Goal: Task Accomplishment & Management: Complete application form

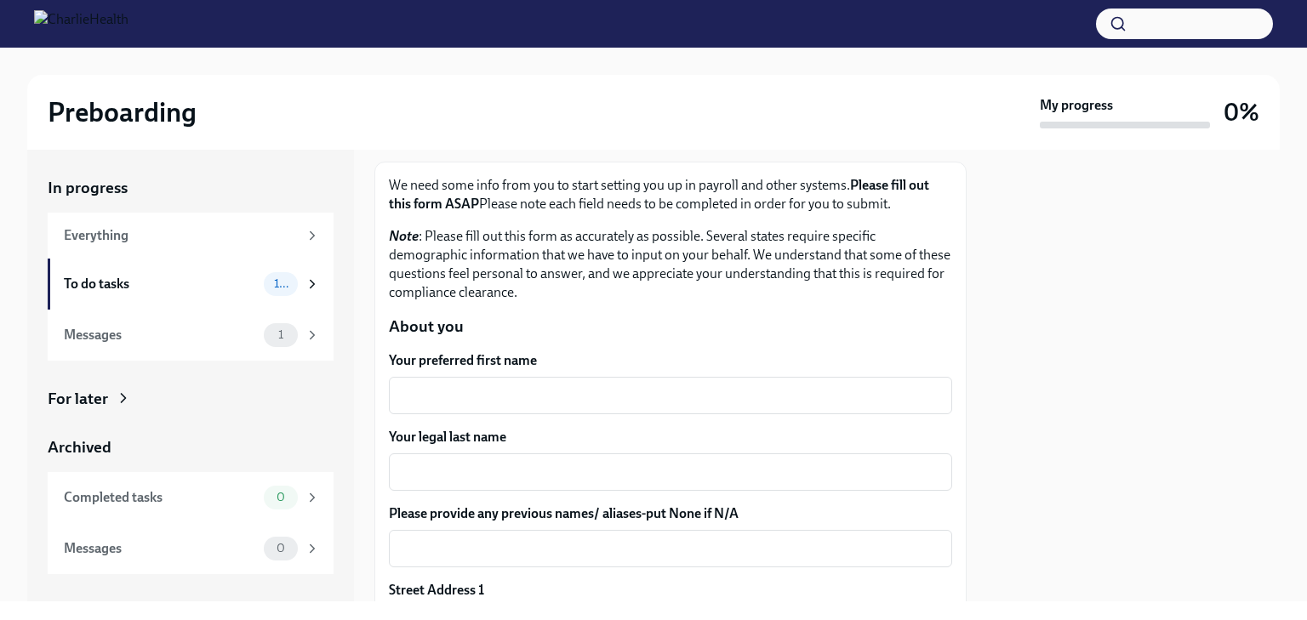
scroll to position [114, 0]
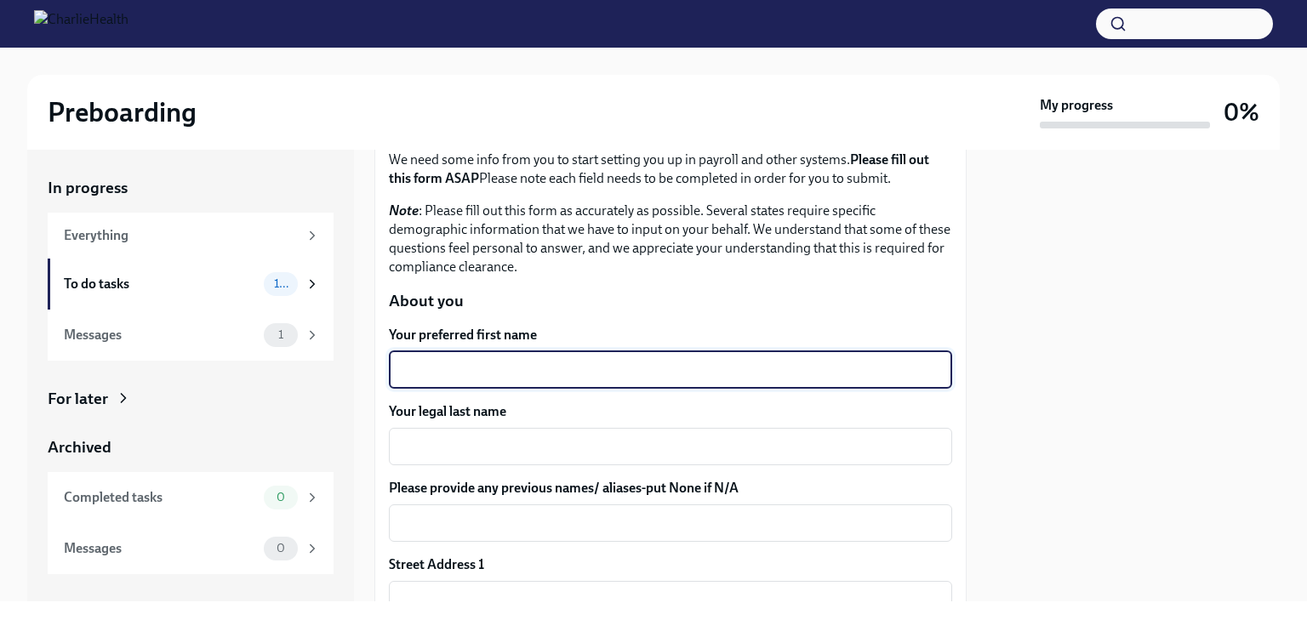
click at [715, 367] on textarea "Your preferred first name" at bounding box center [670, 370] width 543 height 20
type textarea "[PERSON_NAME]"
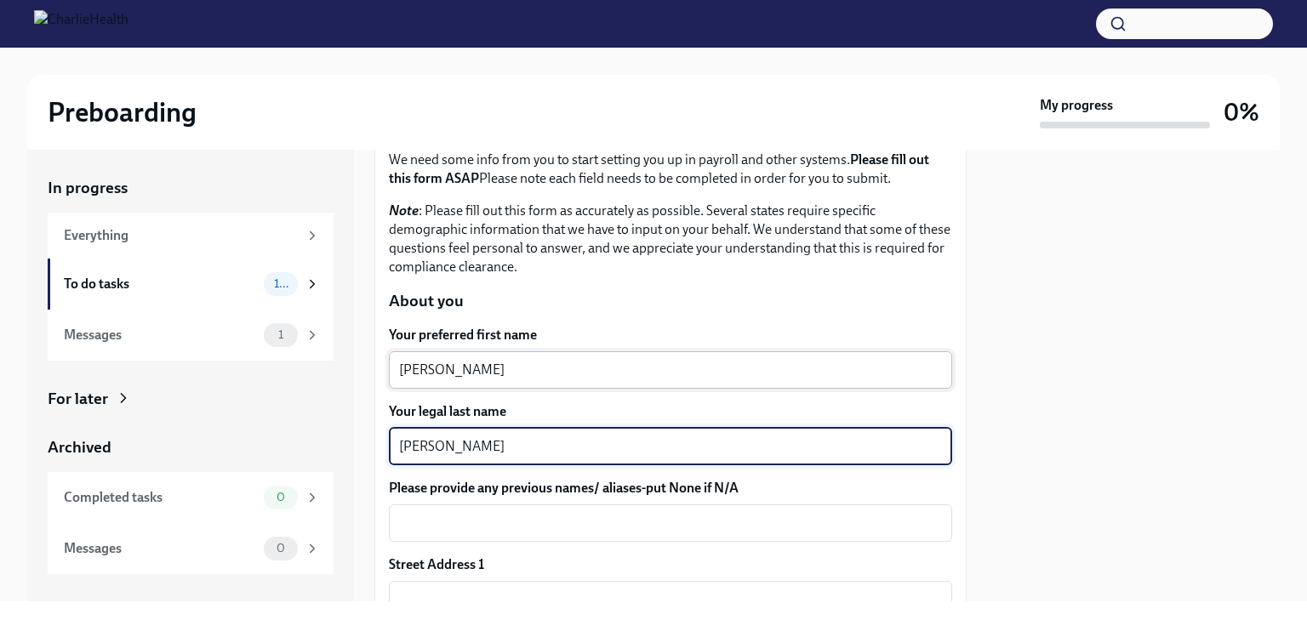
type textarea "[PERSON_NAME]"
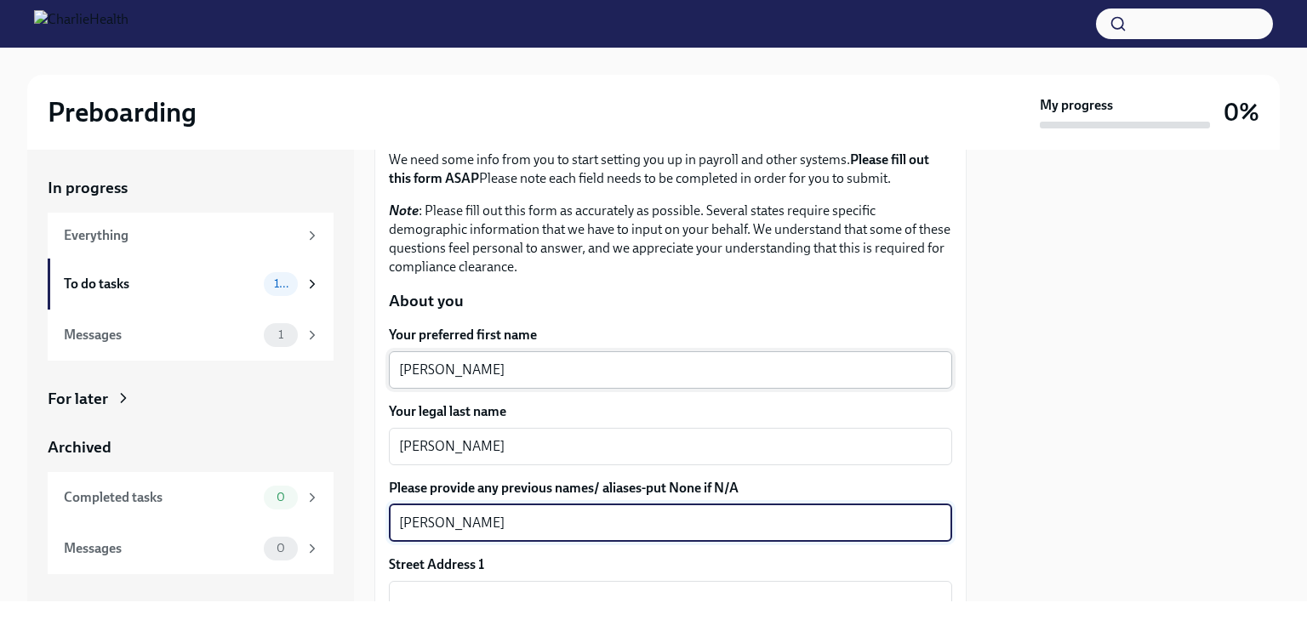
type textarea "[PERSON_NAME]"
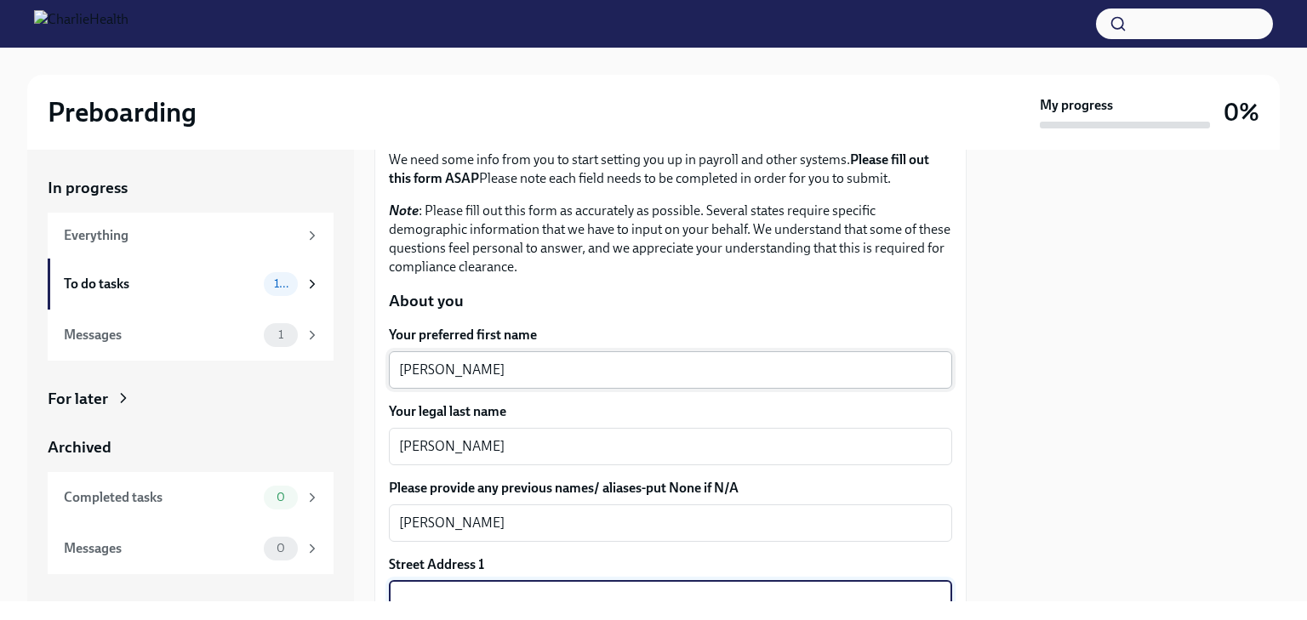
scroll to position [128, 0]
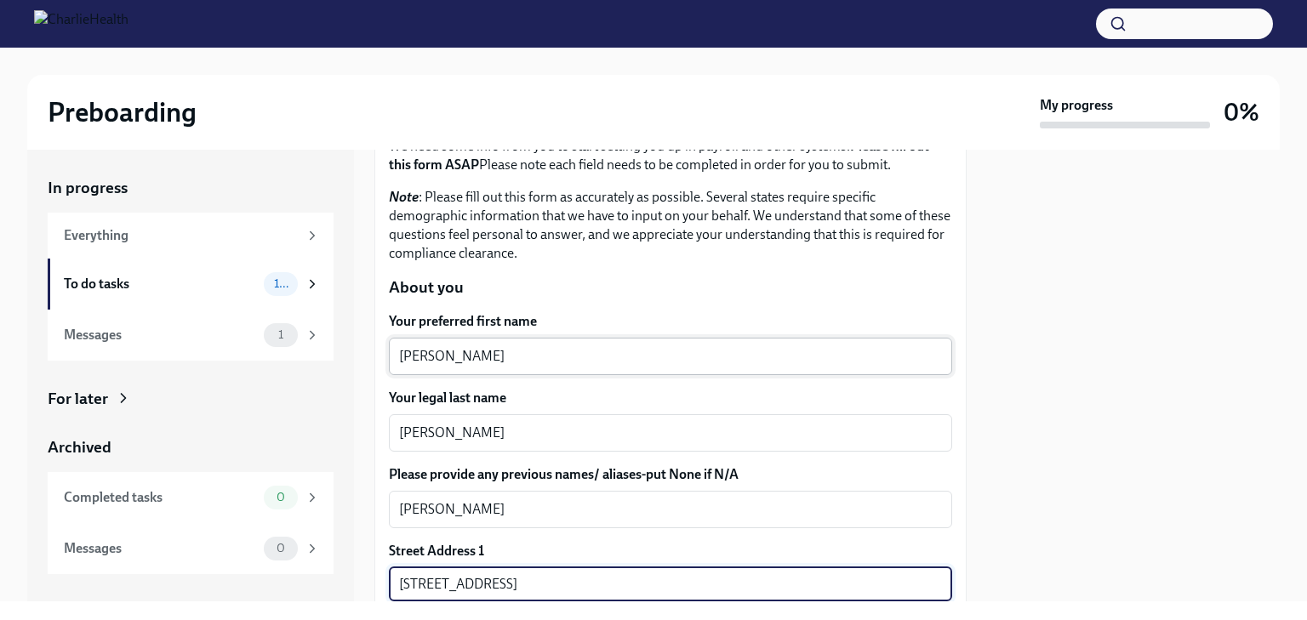
type input "[STREET_ADDRESS]"
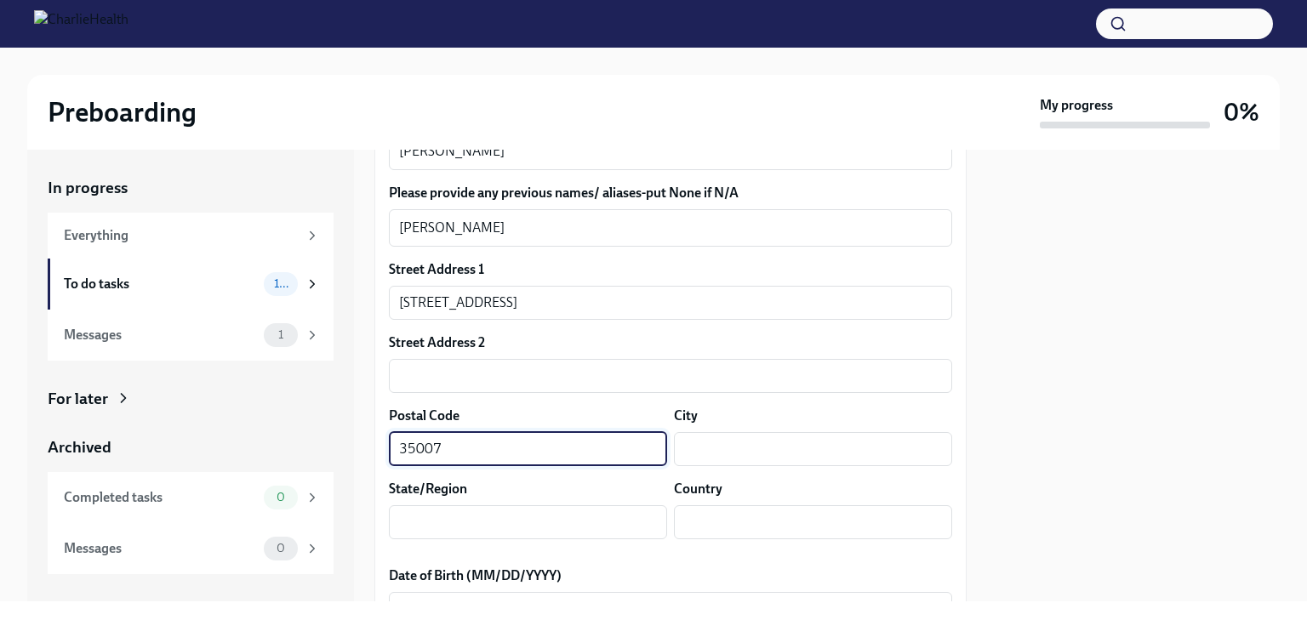
type input "35007"
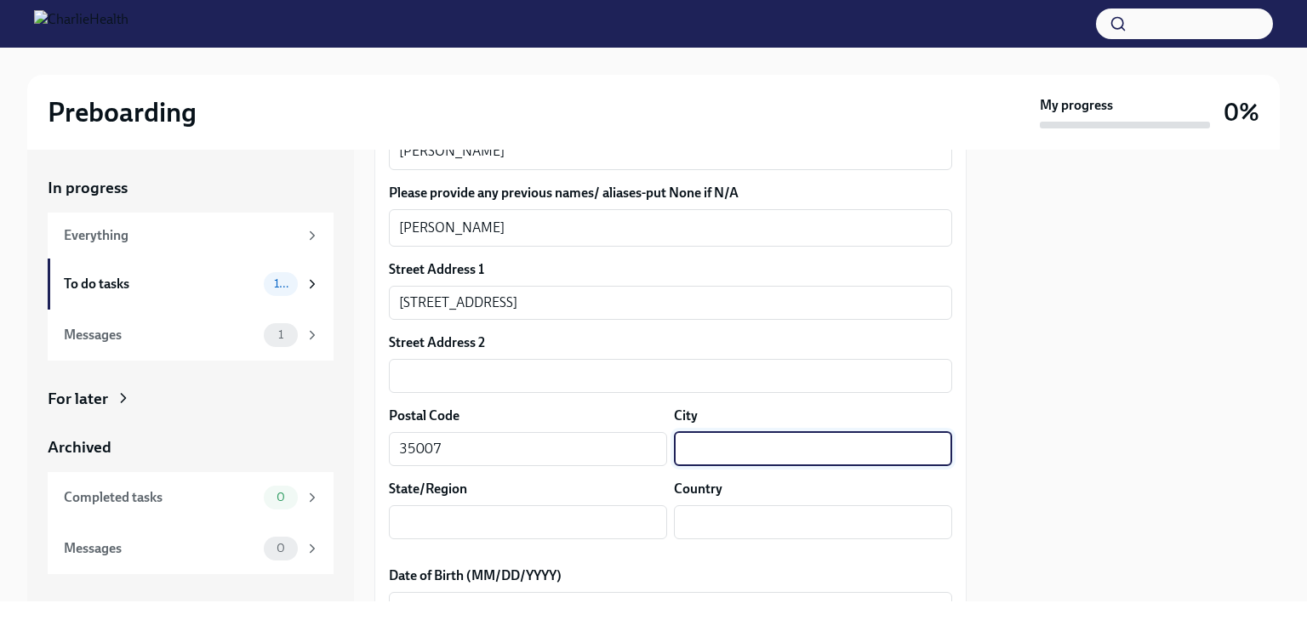
click at [718, 444] on input "text" at bounding box center [813, 449] width 278 height 34
type input "Alabaster"
type input "[US_STATE]"
type input "US"
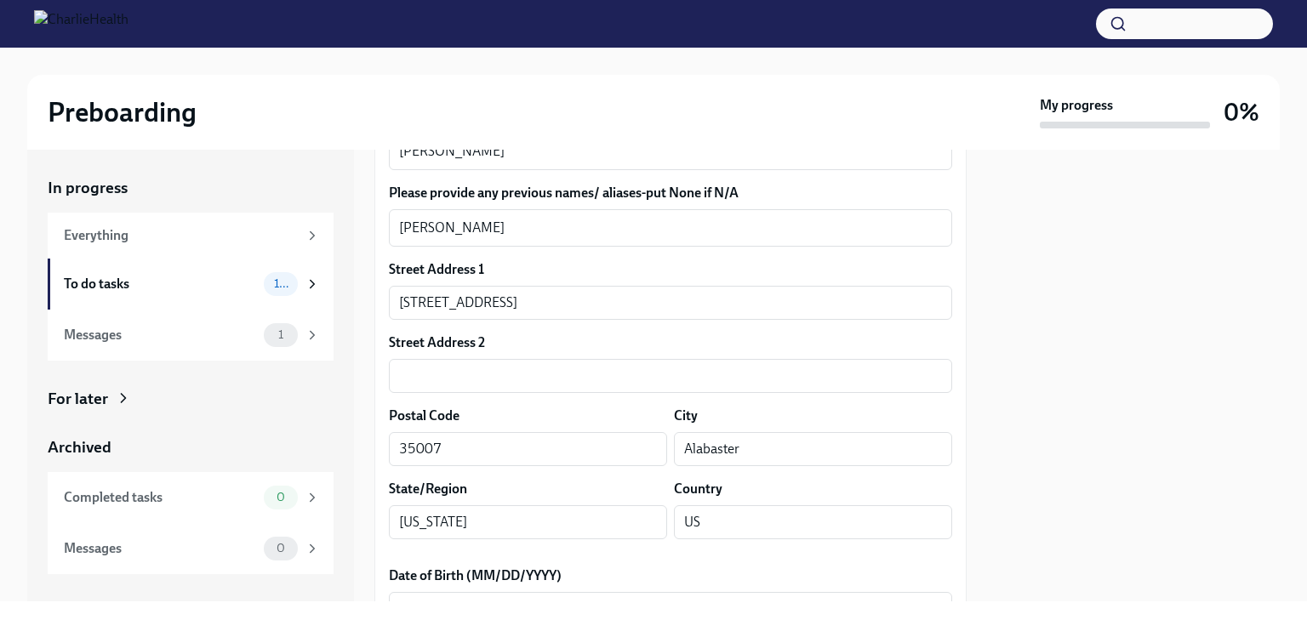
click at [1022, 470] on div at bounding box center [1133, 376] width 293 height 452
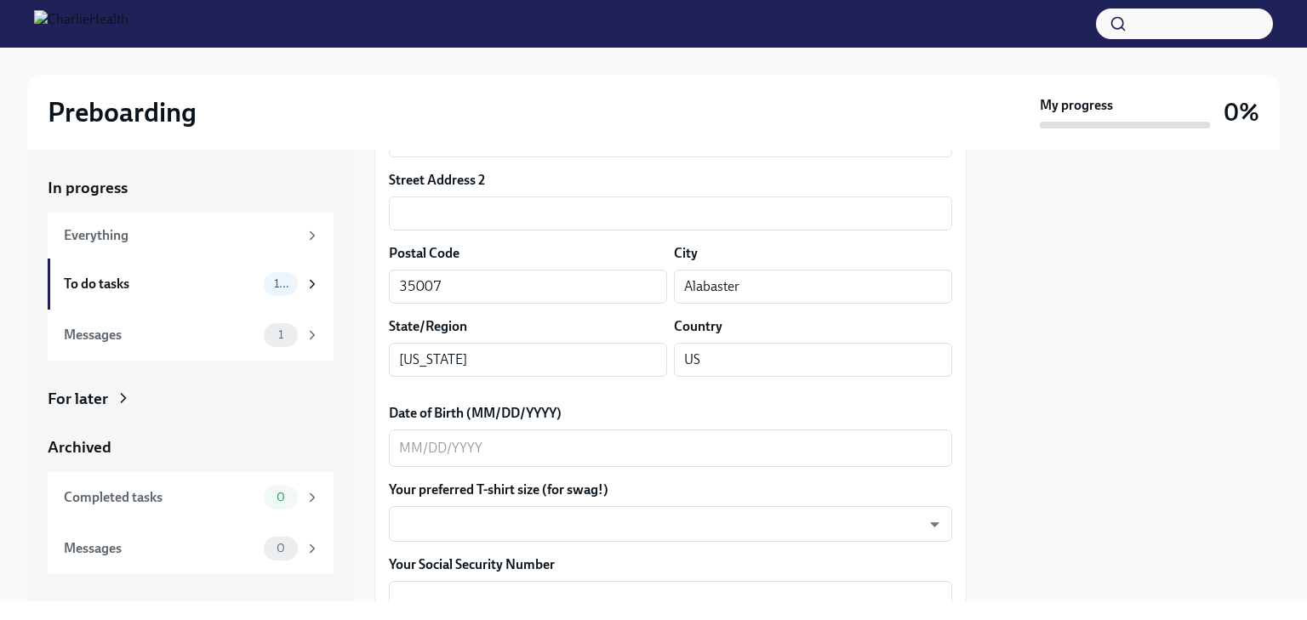
scroll to position [582, 0]
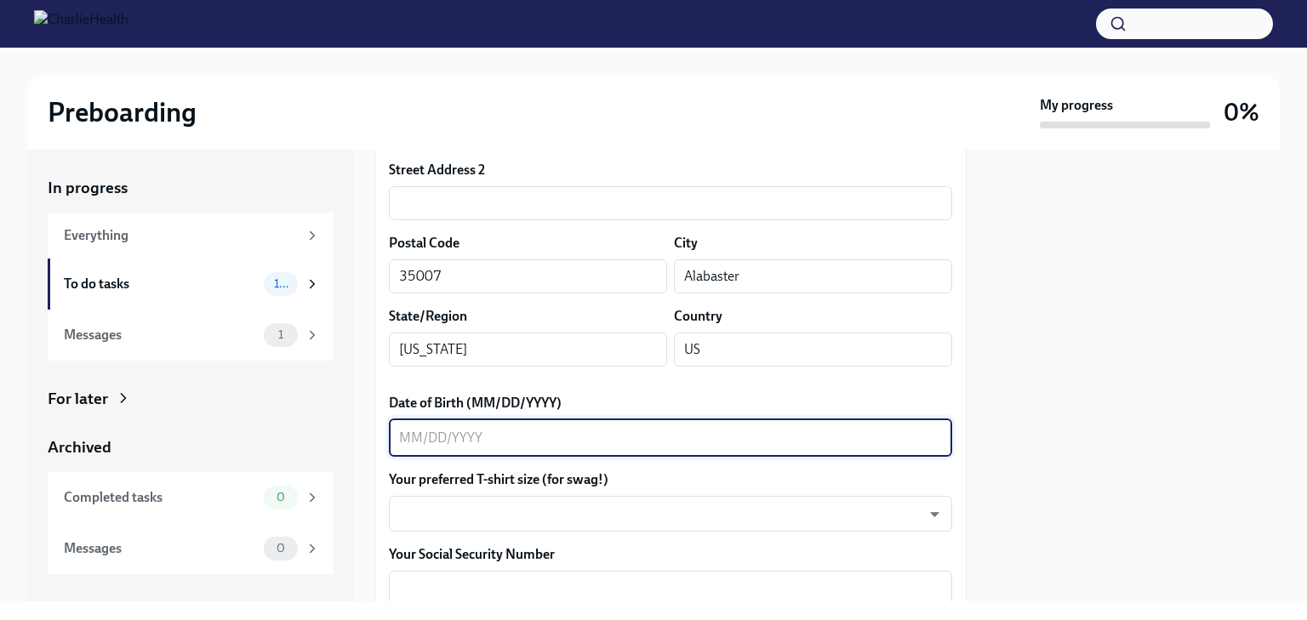
click at [400, 438] on textarea "Date of Birth (MM/DD/YYYY)" at bounding box center [670, 438] width 543 height 20
type textarea "[DATE]"
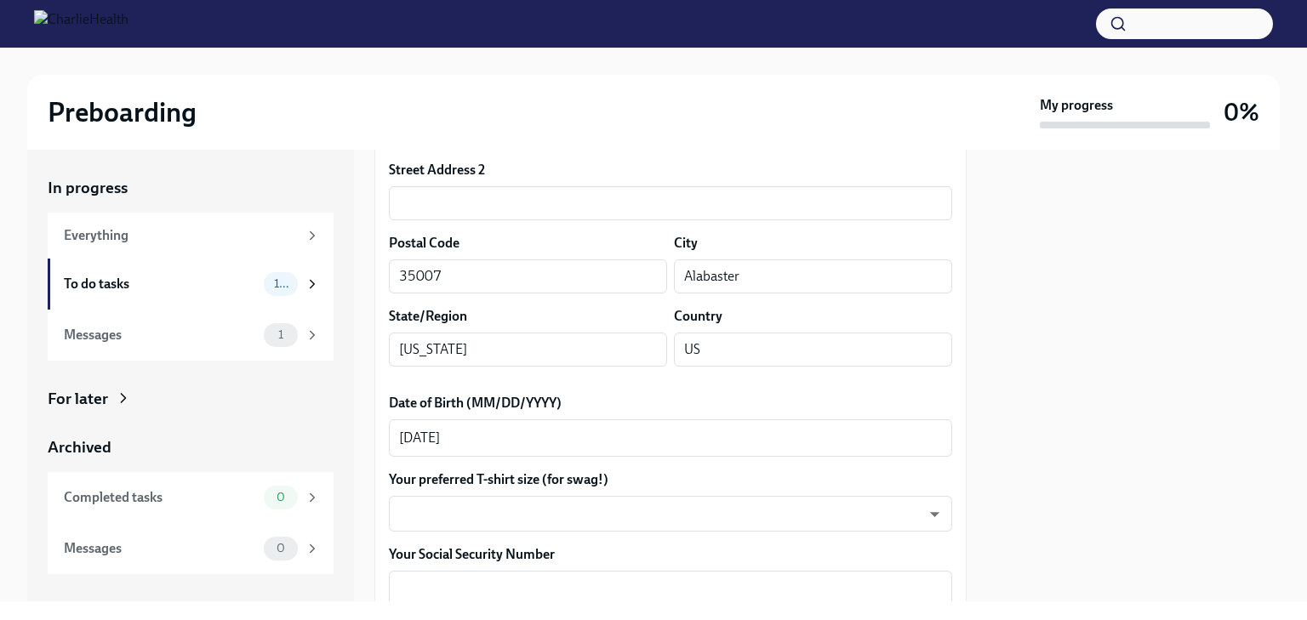
click at [1162, 419] on div at bounding box center [1133, 376] width 293 height 452
click at [1027, 324] on div at bounding box center [1133, 376] width 293 height 452
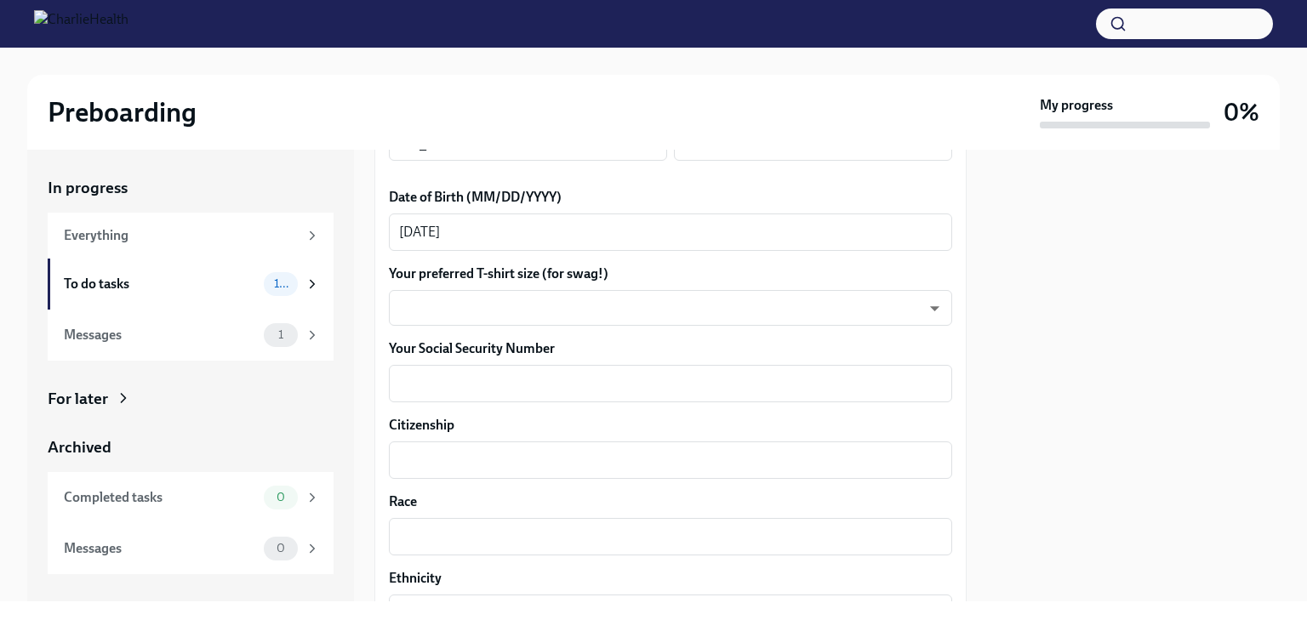
scroll to position [789, 0]
click at [920, 305] on body "Preboarding My progress 0% In progress Everything To do tasks 10 Messages 1 For…" at bounding box center [653, 310] width 1307 height 620
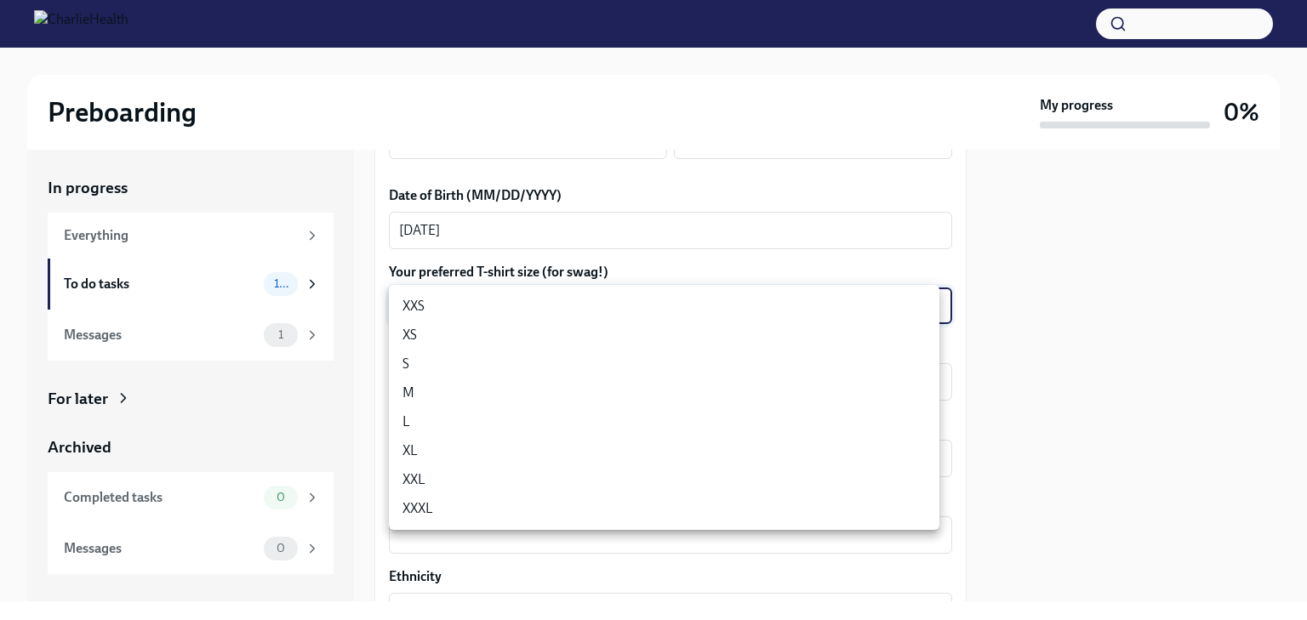
click at [618, 393] on li "M" at bounding box center [664, 393] width 550 height 29
type input "wd3N6mQyWZ"
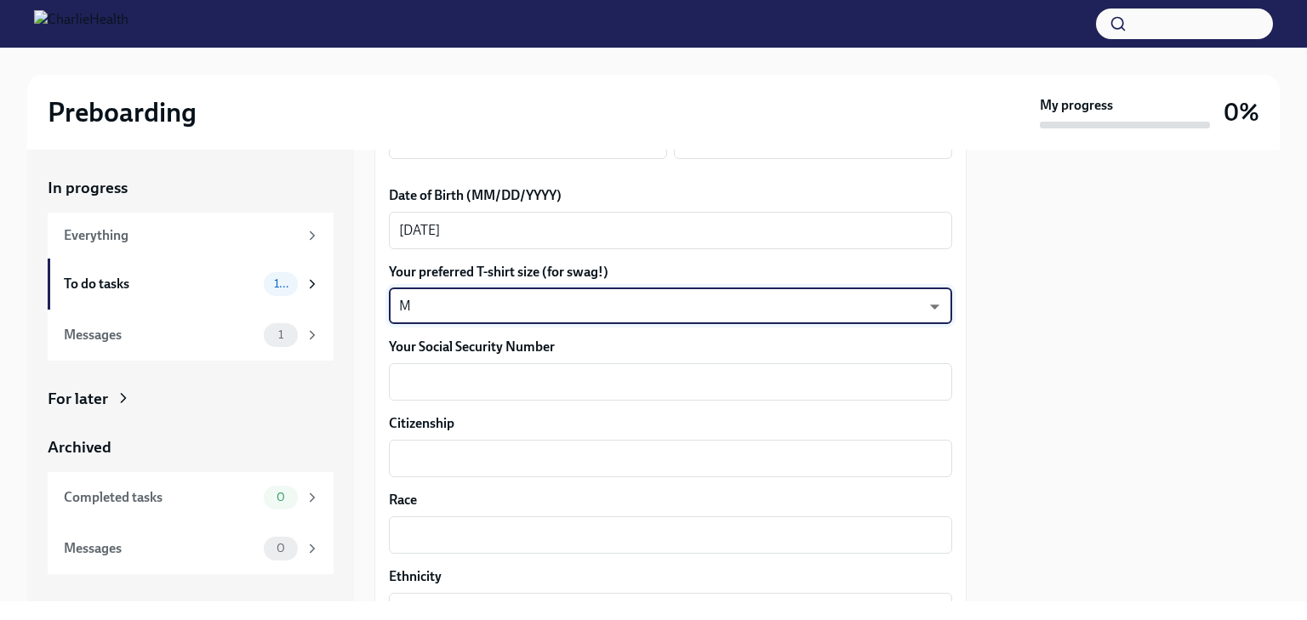
click at [1075, 332] on div at bounding box center [1133, 376] width 293 height 452
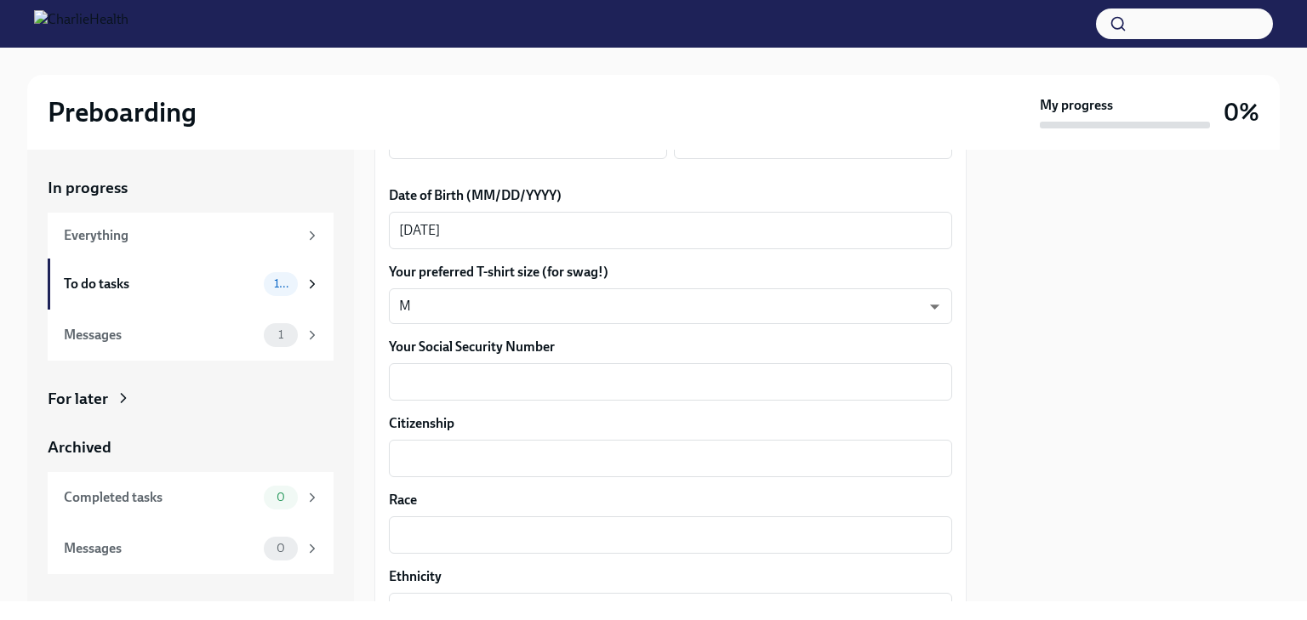
click at [560, 402] on div "Your preferred first name [PERSON_NAME] x ​ Your legal last name [PERSON_NAME] …" at bounding box center [670, 507] width 563 height 1715
click at [434, 374] on textarea "Your Social Security Number" at bounding box center [670, 382] width 543 height 20
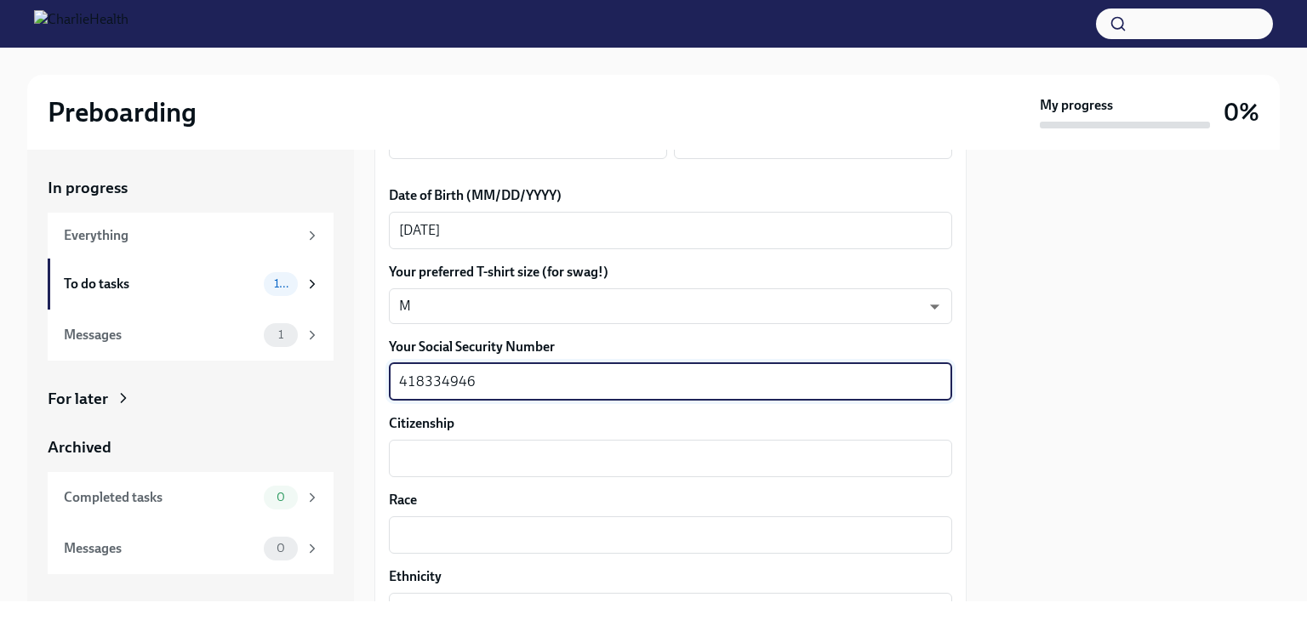
click at [424, 383] on textarea "418334946" at bounding box center [670, 382] width 543 height 20
click at [445, 387] on textarea "418-334946" at bounding box center [670, 382] width 543 height 20
type textarea "418-33-4946"
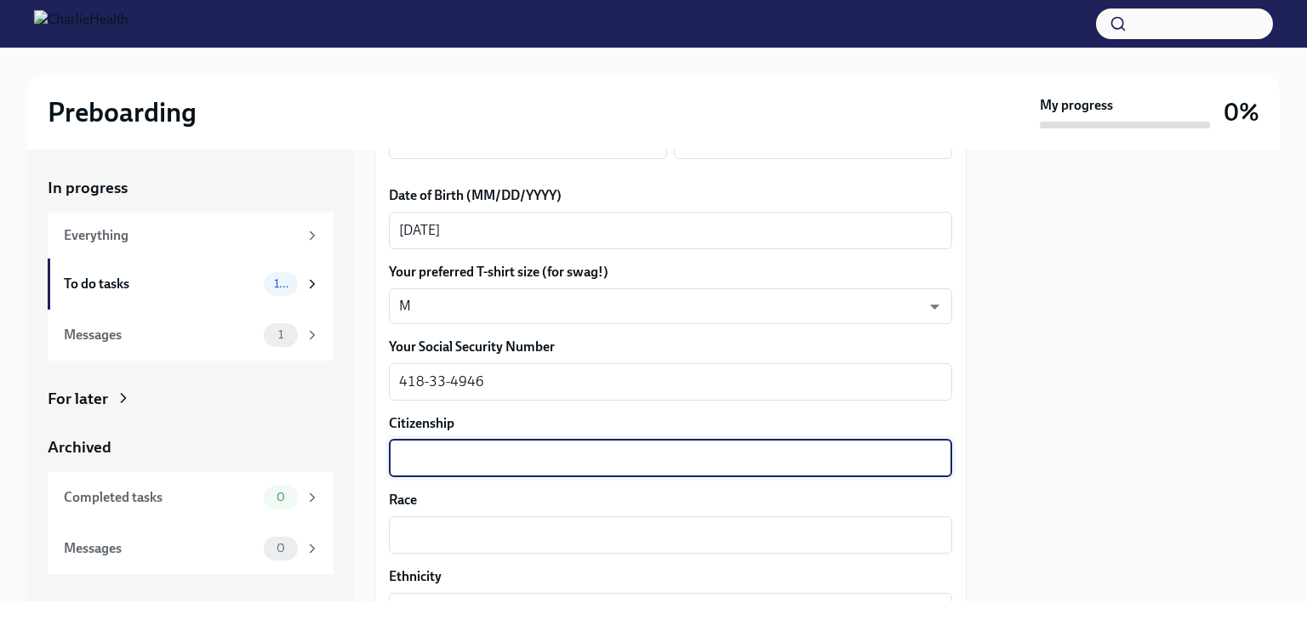
click at [462, 455] on textarea "Citizenship" at bounding box center [670, 458] width 543 height 20
type textarea "[GEOGRAPHIC_DATA]"
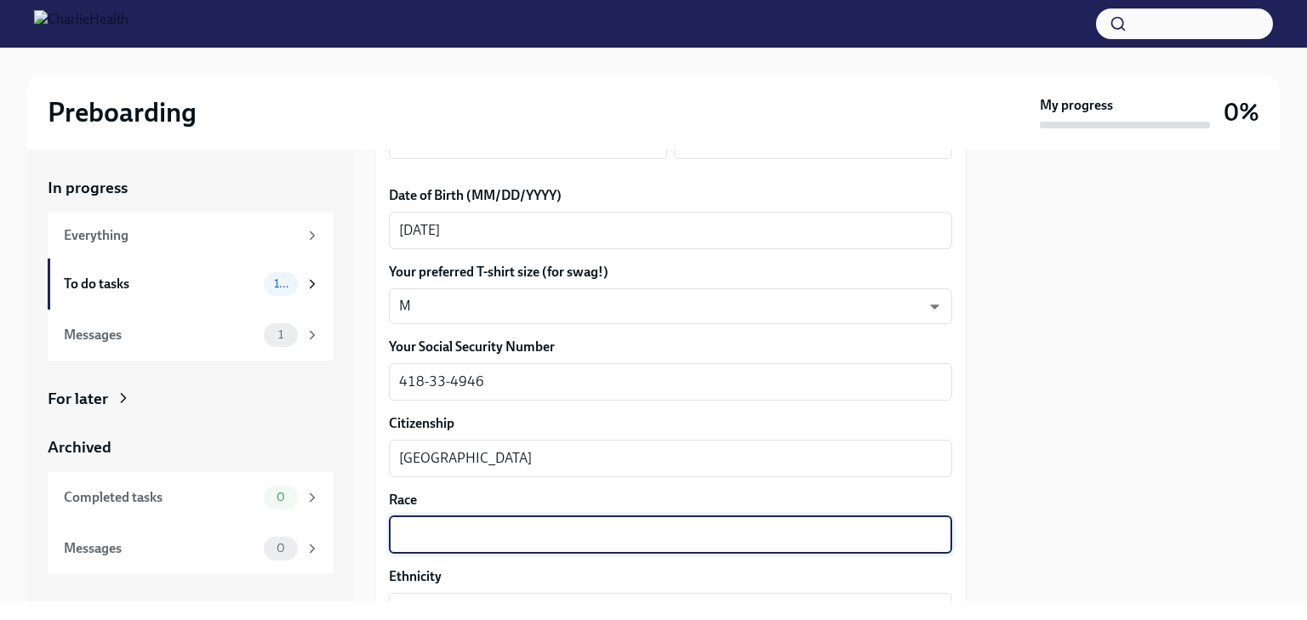
click at [536, 527] on textarea "Race" at bounding box center [670, 535] width 543 height 20
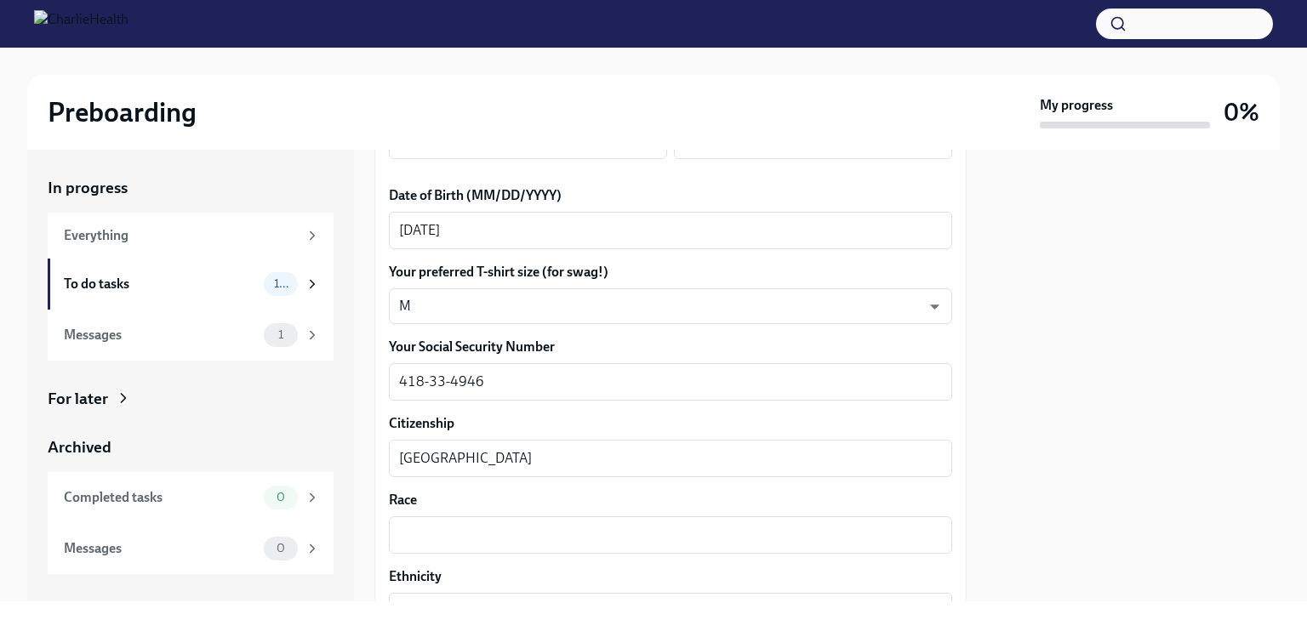
click at [1054, 411] on div at bounding box center [1133, 376] width 293 height 452
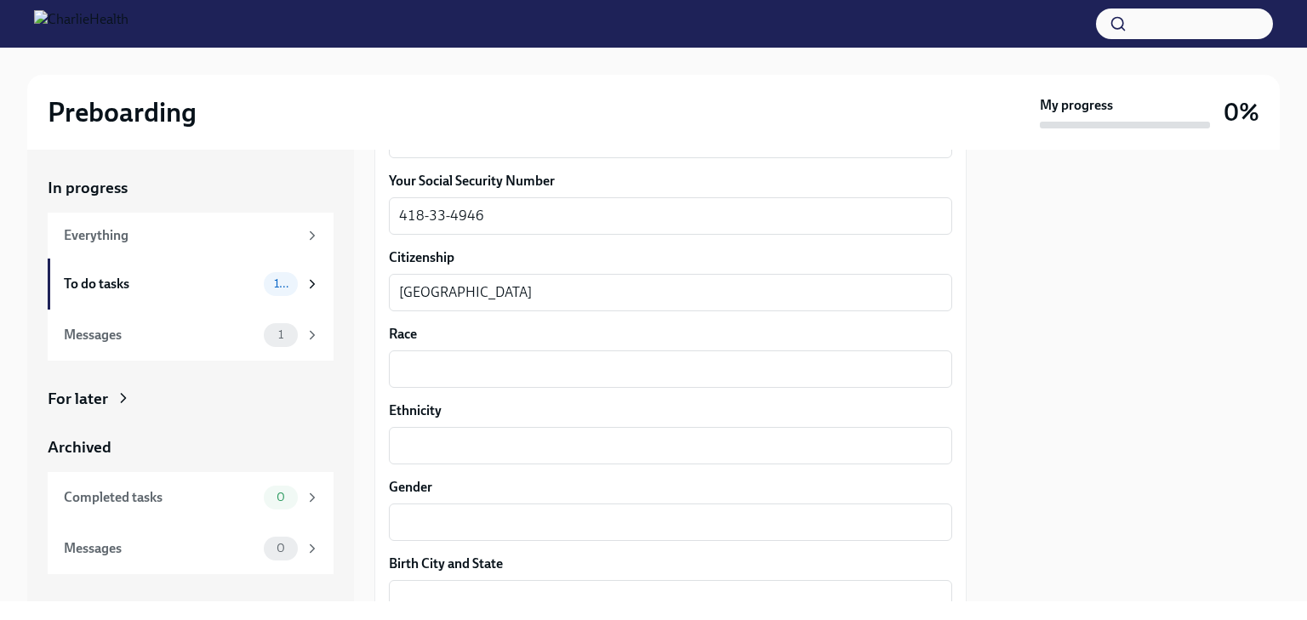
scroll to position [964, 0]
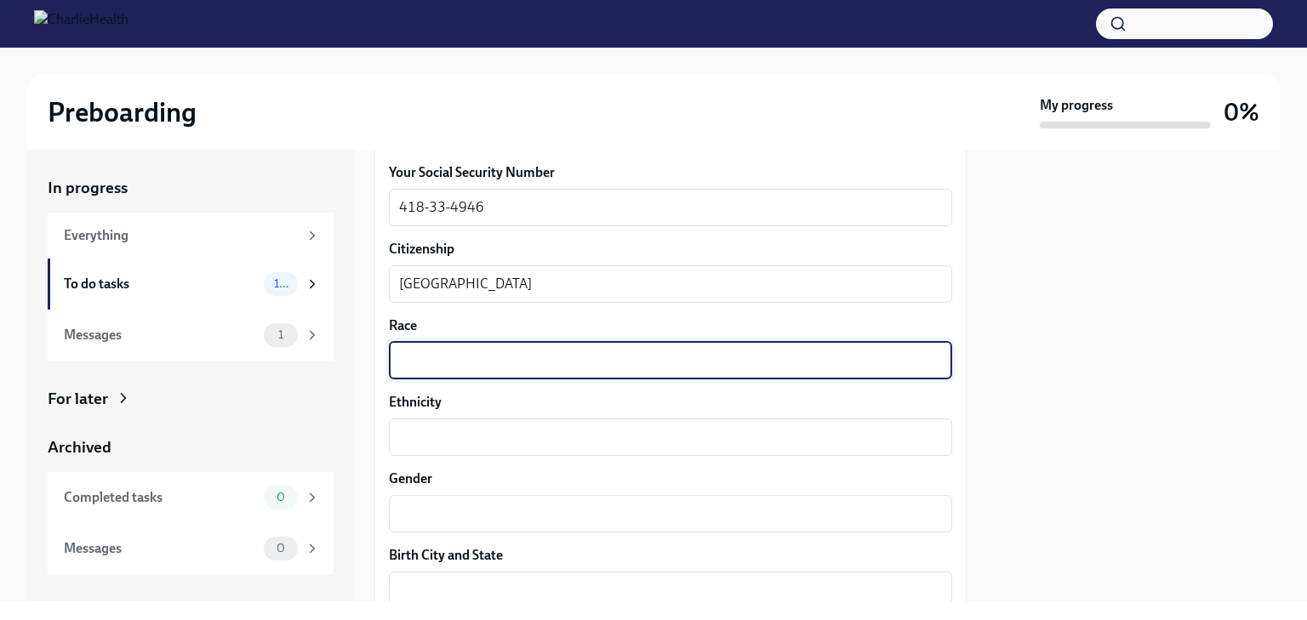
click at [869, 361] on textarea "Race" at bounding box center [670, 360] width 543 height 20
click at [801, 366] on textarea "Race" at bounding box center [670, 360] width 543 height 20
type textarea "white"
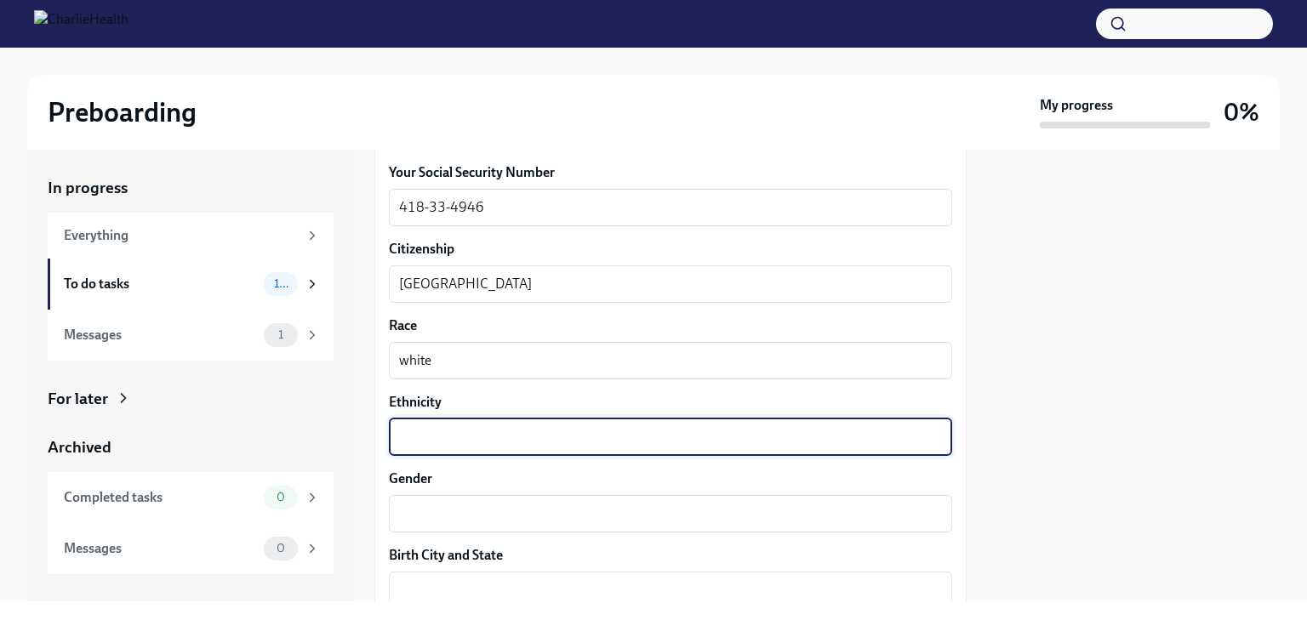
click at [499, 437] on textarea "Ethnicity" at bounding box center [670, 437] width 543 height 20
type textarea "w"
click at [1057, 242] on div at bounding box center [1133, 376] width 293 height 452
click at [498, 437] on textarea "Ethnicity" at bounding box center [670, 437] width 543 height 20
type textarea "c"
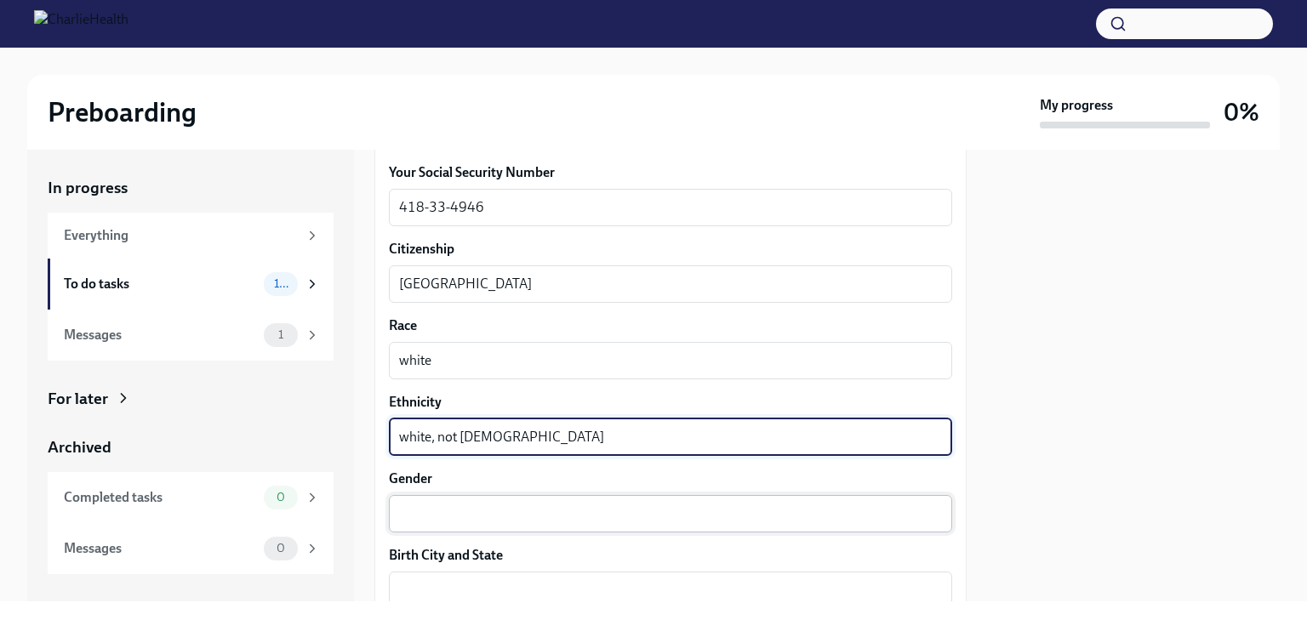
type textarea "white, not [DEMOGRAPHIC_DATA]"
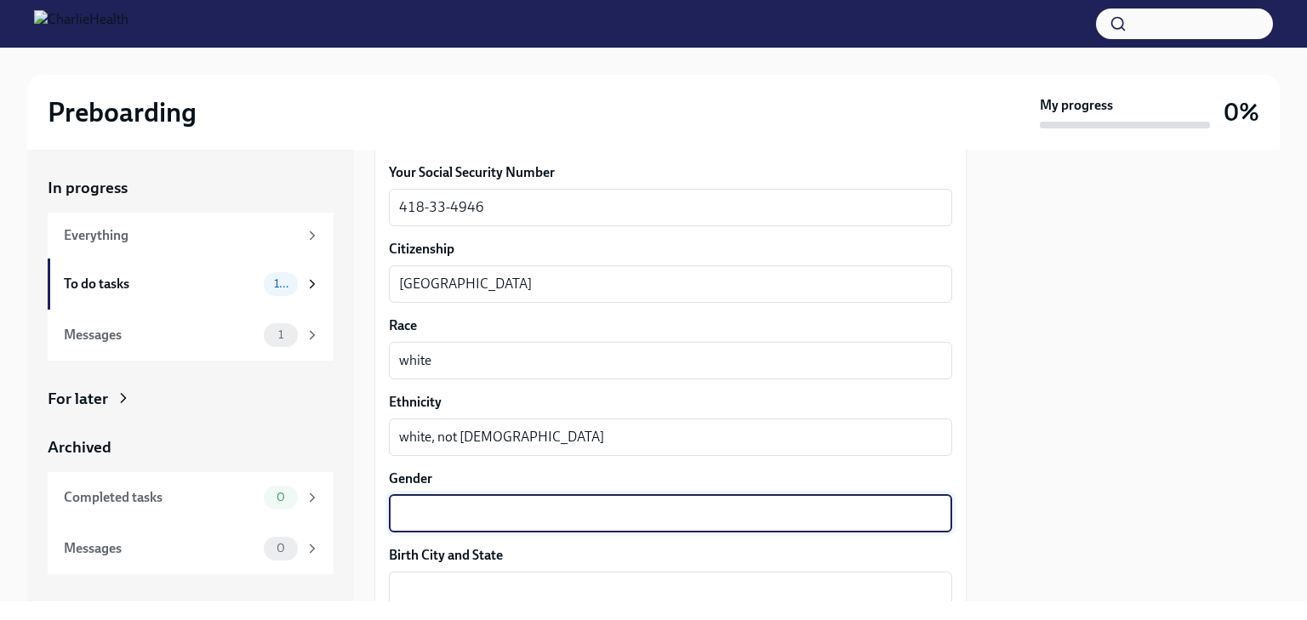
click at [446, 504] on textarea "Gender" at bounding box center [670, 514] width 543 height 20
type textarea "[DEMOGRAPHIC_DATA]"
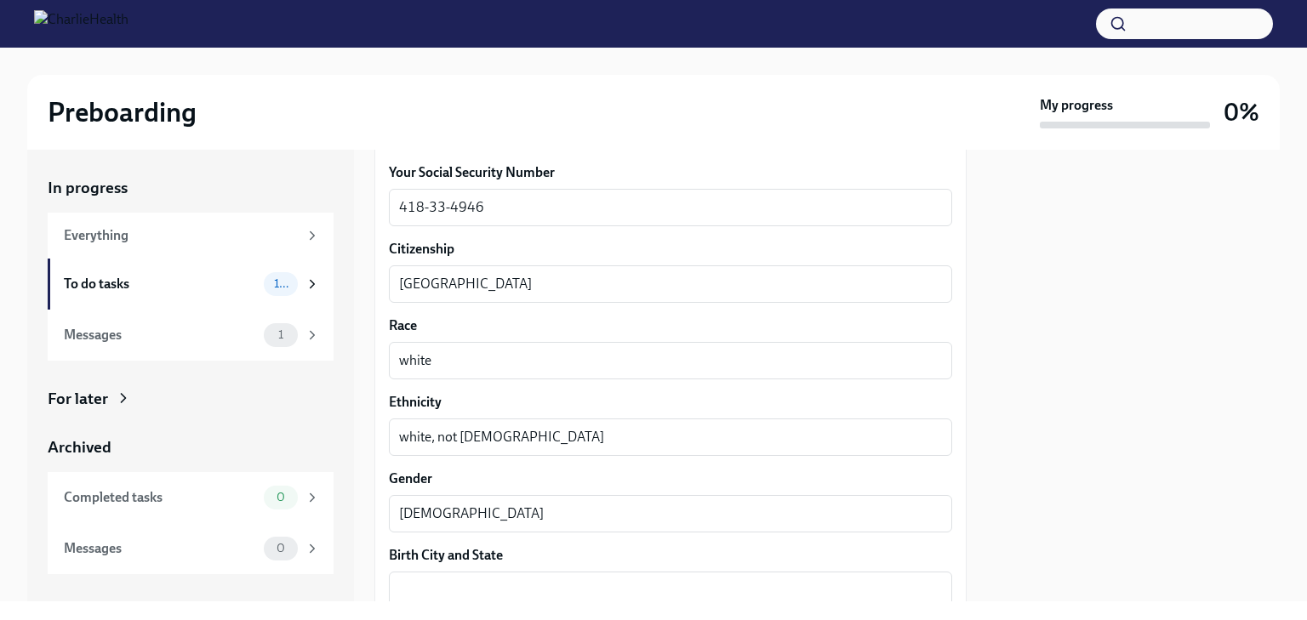
click at [1109, 338] on div at bounding box center [1133, 376] width 293 height 452
click at [1118, 318] on div at bounding box center [1133, 376] width 293 height 452
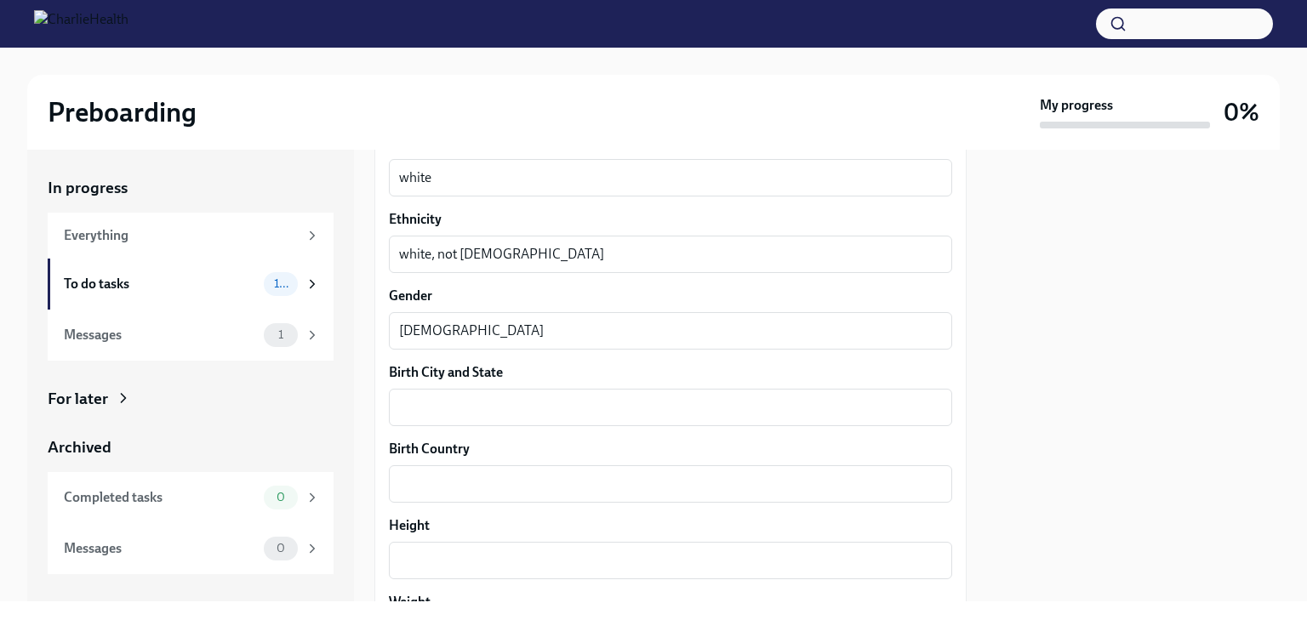
scroll to position [1204, 0]
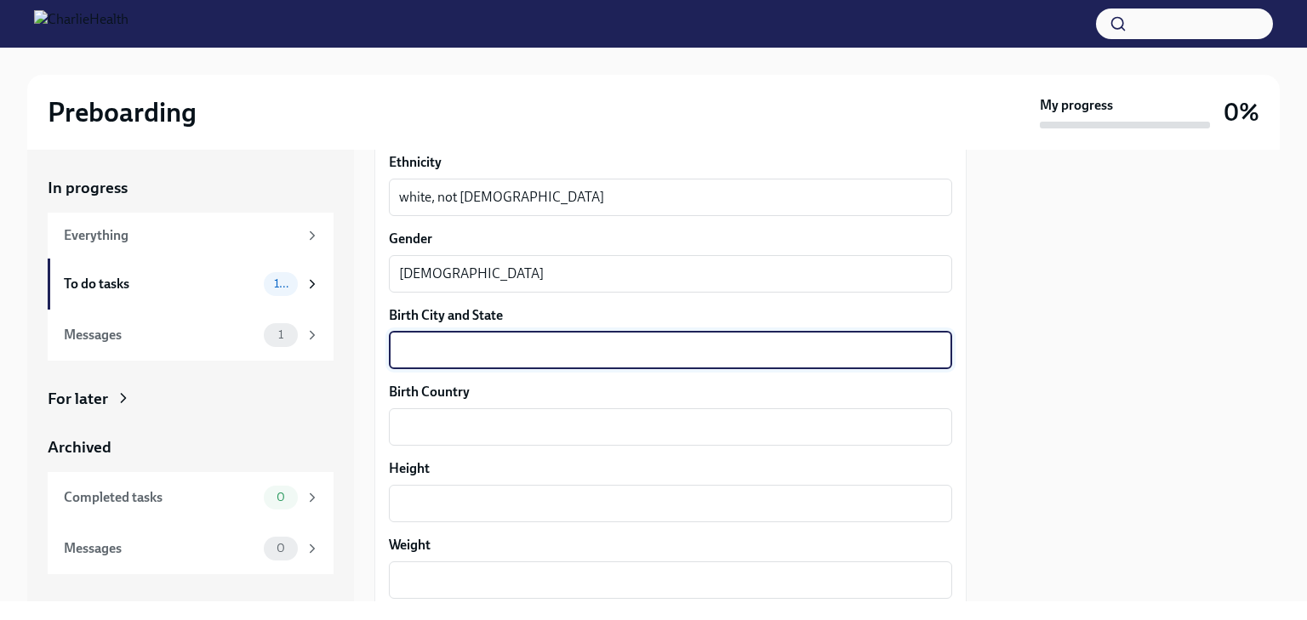
click at [835, 356] on textarea "Birth City and State" at bounding box center [670, 350] width 543 height 20
type textarea "[GEOGRAPHIC_DATA], [GEOGRAPHIC_DATA]"
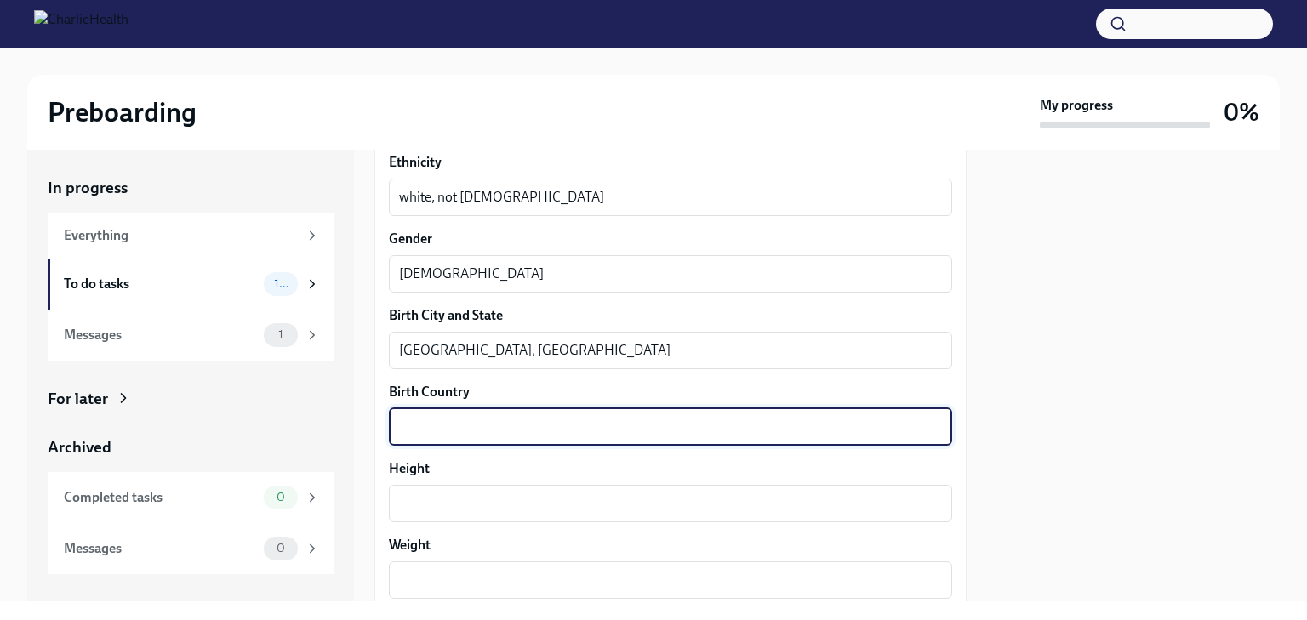
click at [775, 421] on textarea "Birth Country" at bounding box center [670, 427] width 543 height 20
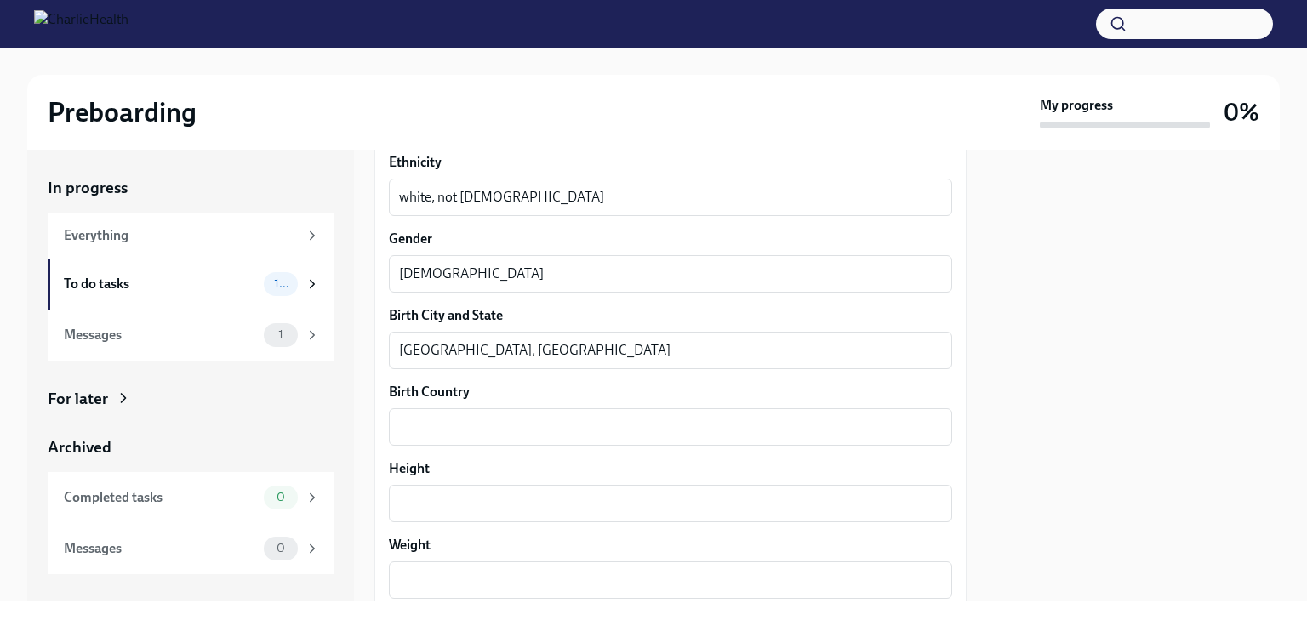
click at [1024, 321] on div at bounding box center [1133, 376] width 293 height 452
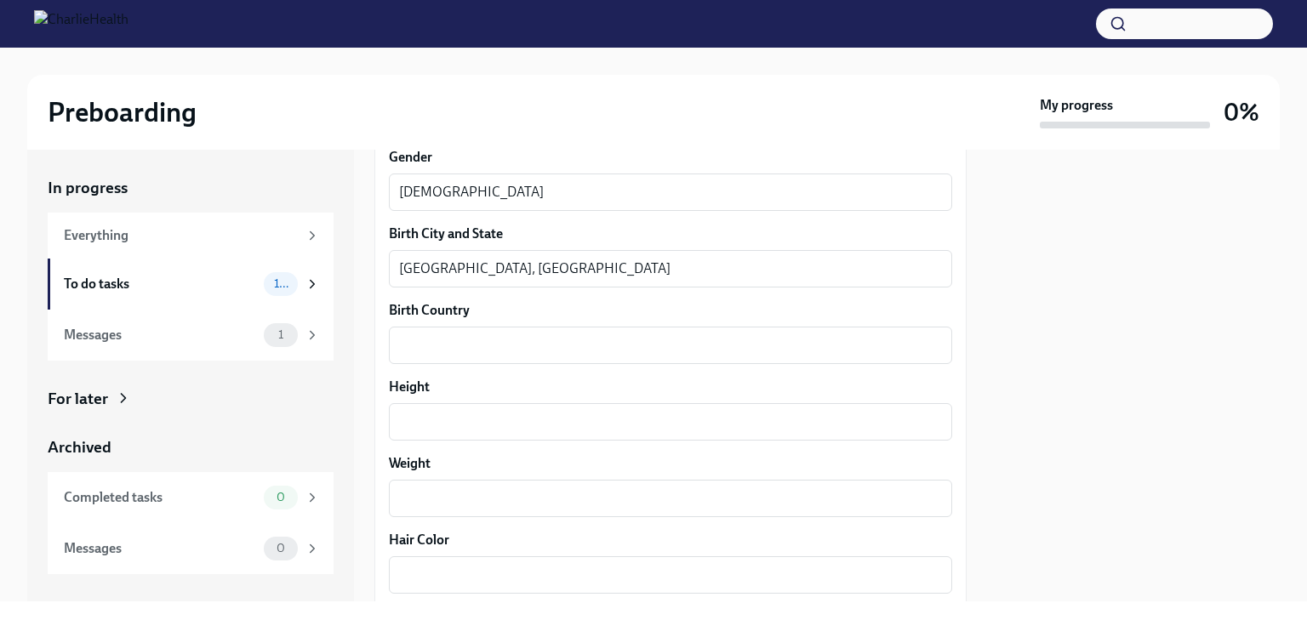
scroll to position [1289, 0]
click at [829, 343] on textarea "Birth Country" at bounding box center [670, 342] width 543 height 20
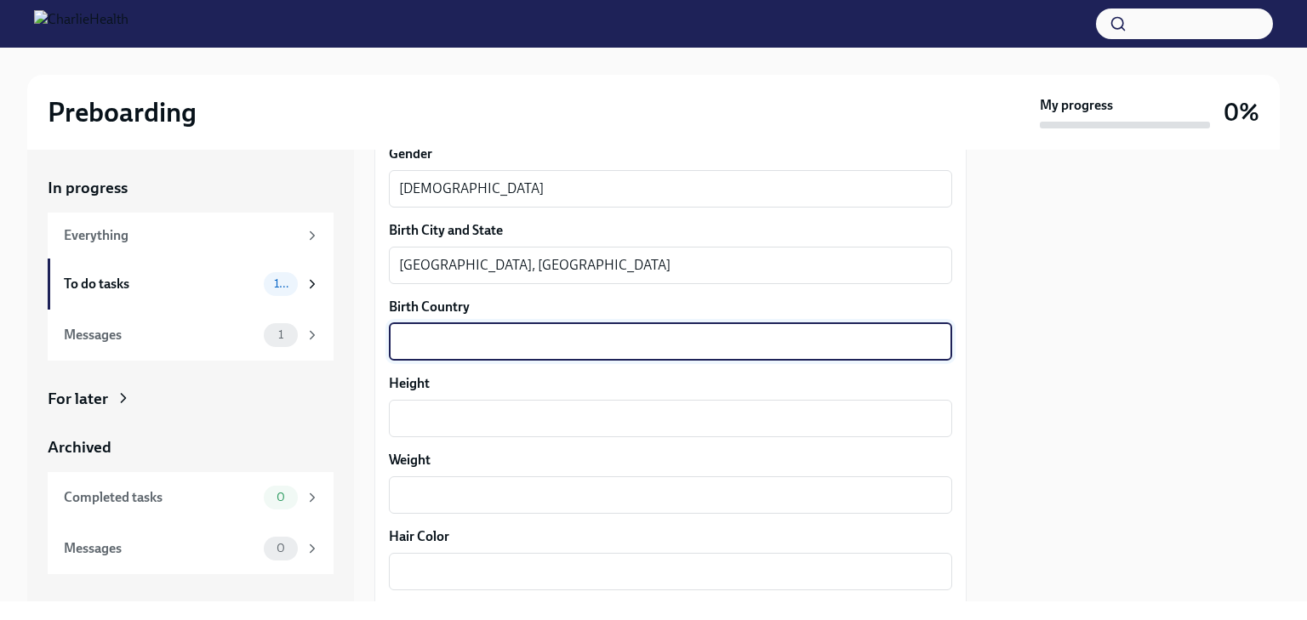
click at [829, 343] on textarea "Birth Country" at bounding box center [670, 342] width 543 height 20
type textarea "[GEOGRAPHIC_DATA]"
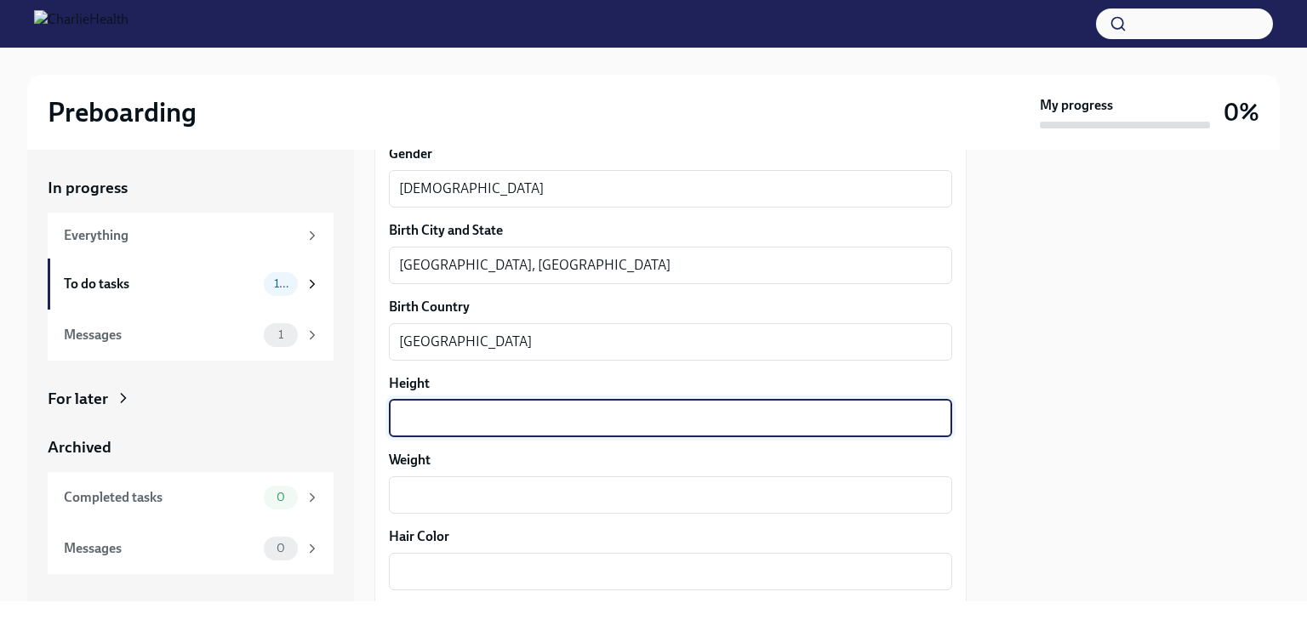
click at [833, 424] on textarea "Height" at bounding box center [670, 418] width 543 height 20
type textarea "5'2""
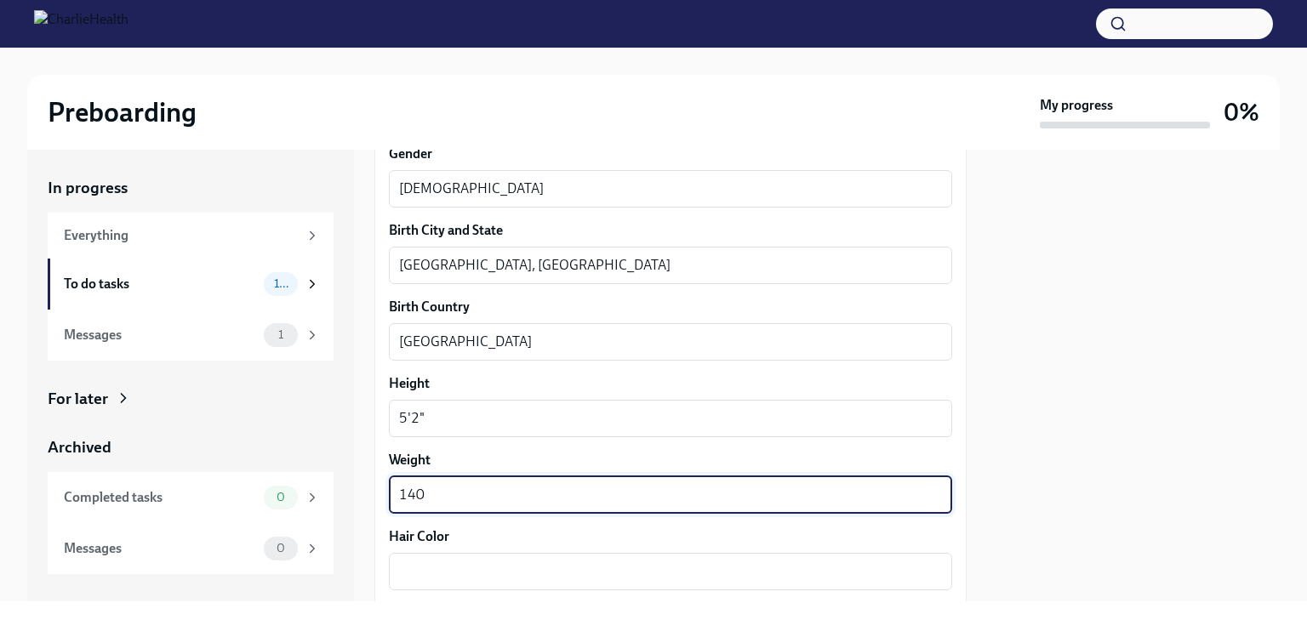
type textarea "140"
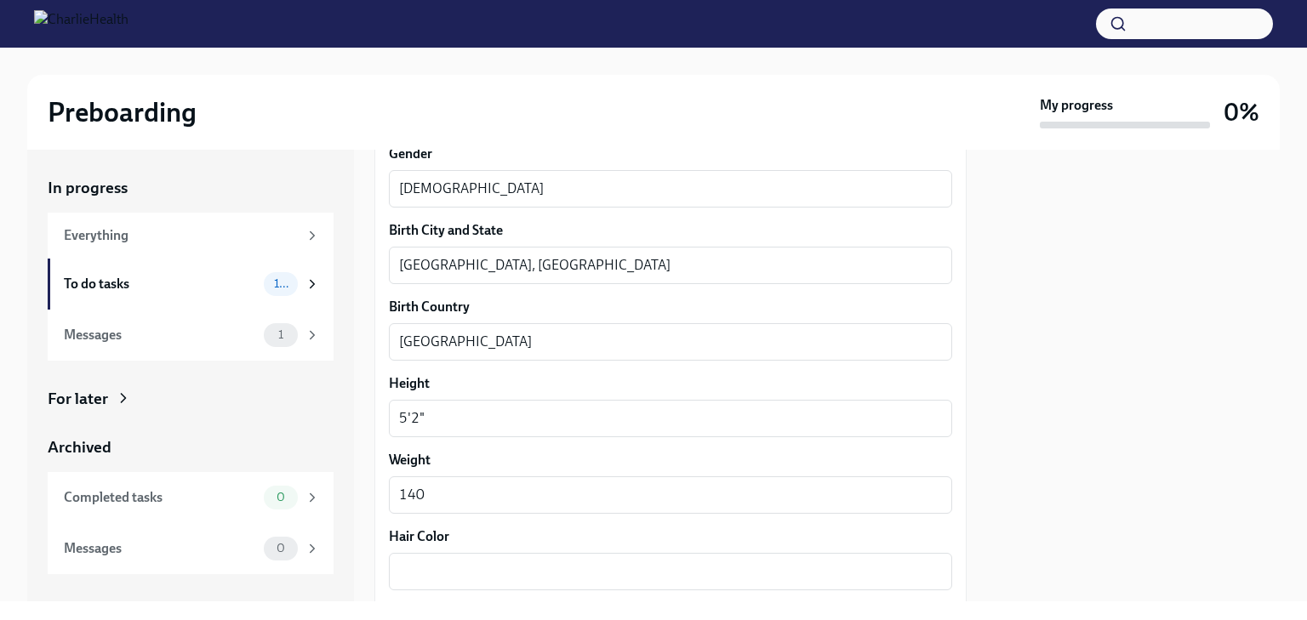
click at [1134, 391] on div at bounding box center [1133, 376] width 293 height 452
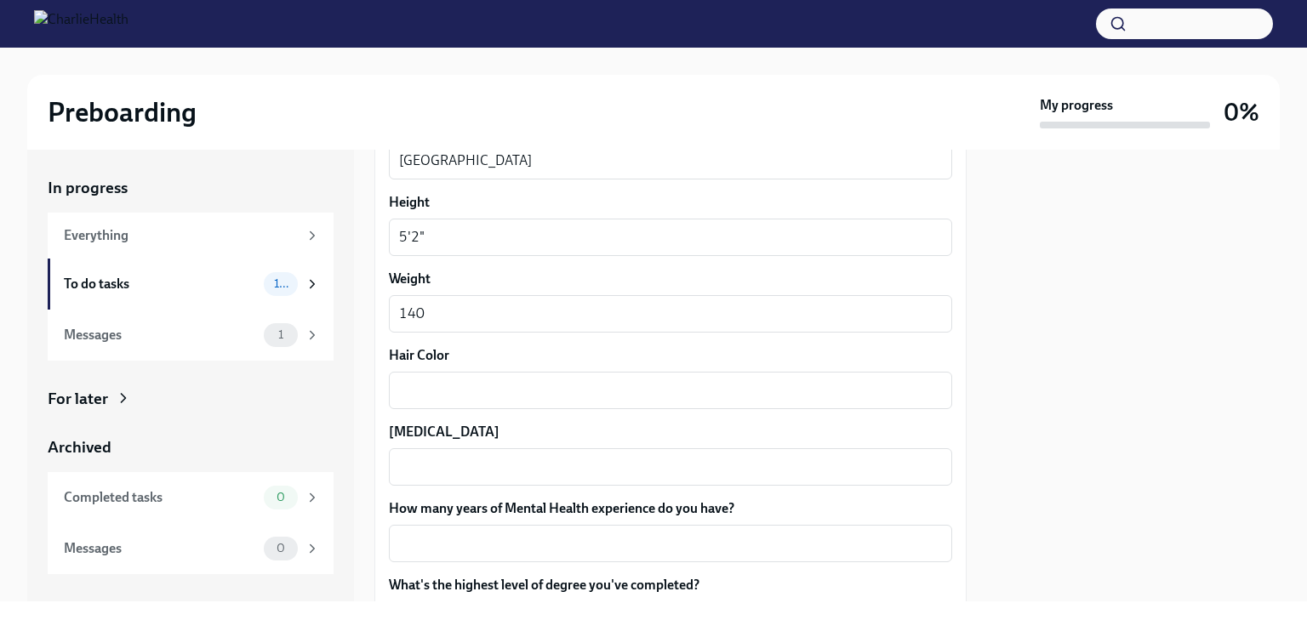
scroll to position [1475, 0]
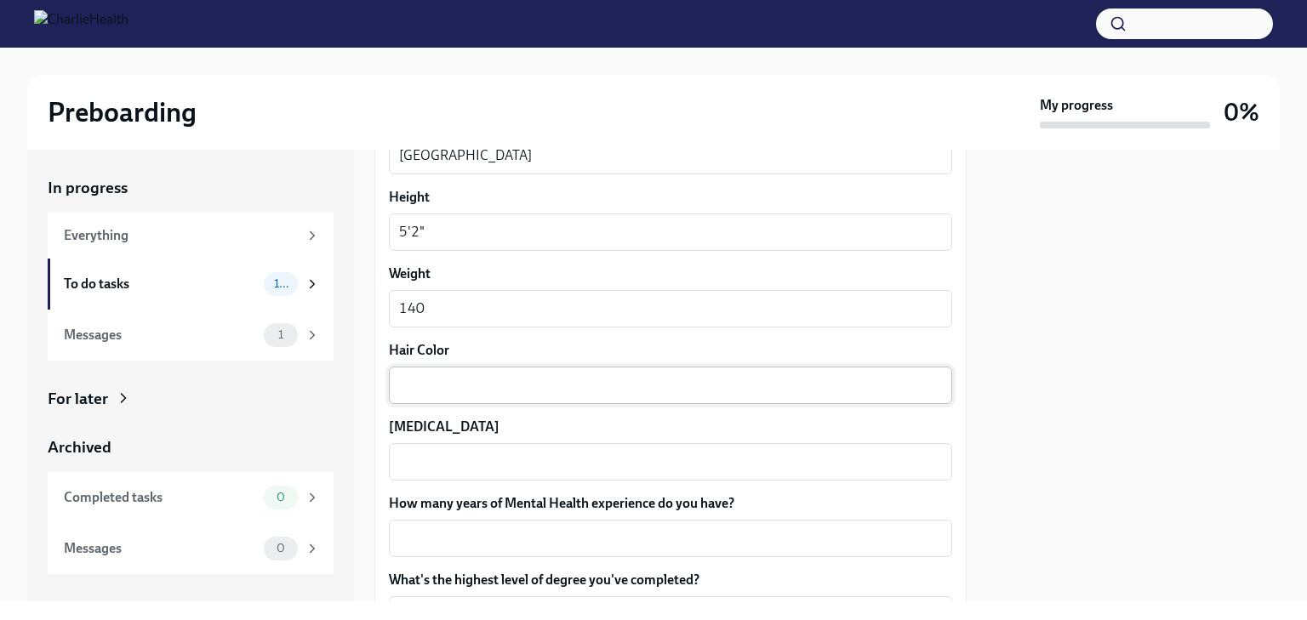
click at [880, 381] on textarea "Hair Color" at bounding box center [670, 385] width 543 height 20
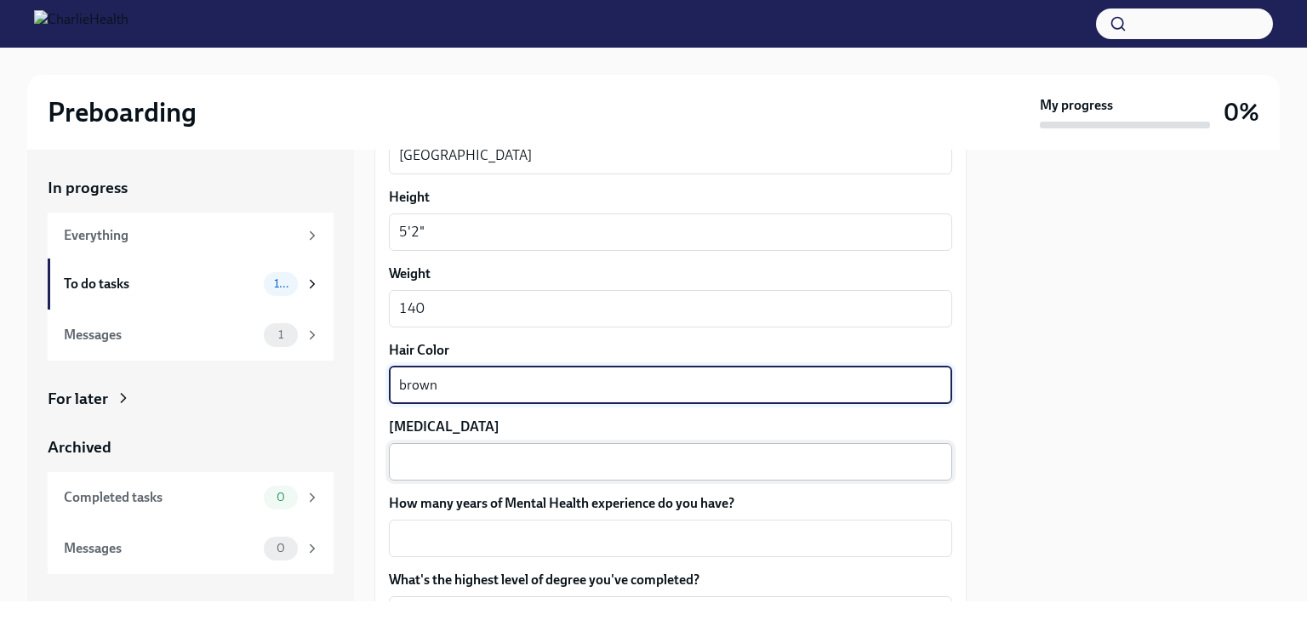
type textarea "brown"
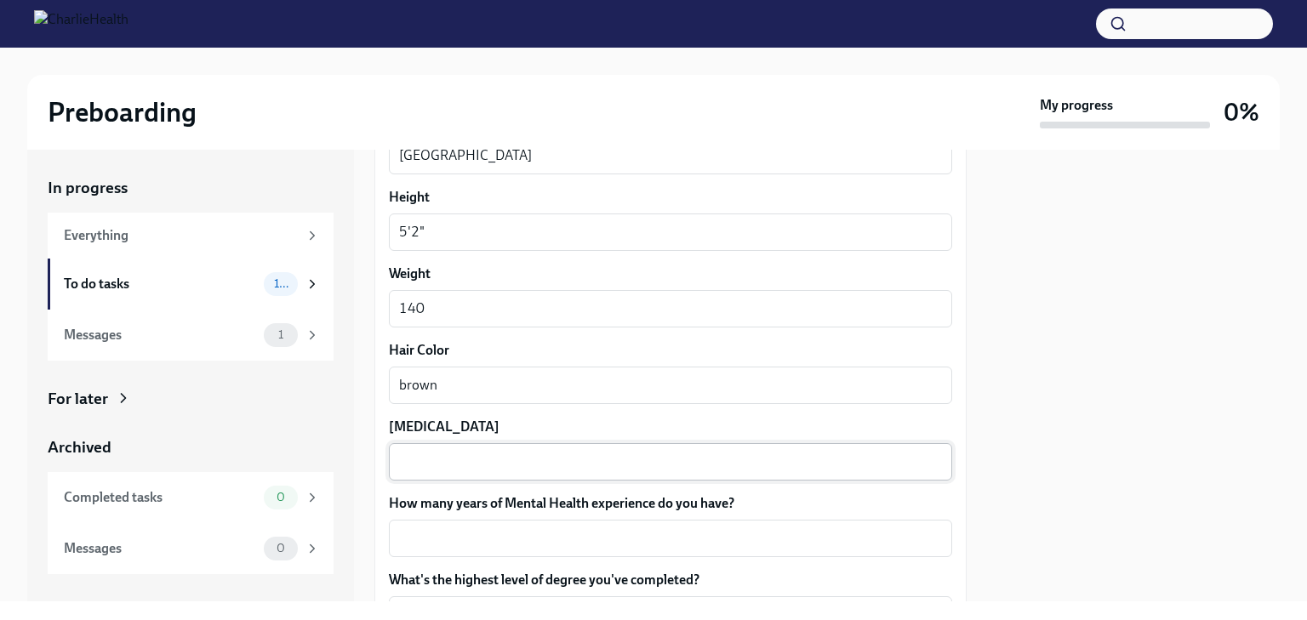
click at [863, 446] on div "x ​" at bounding box center [670, 461] width 563 height 37
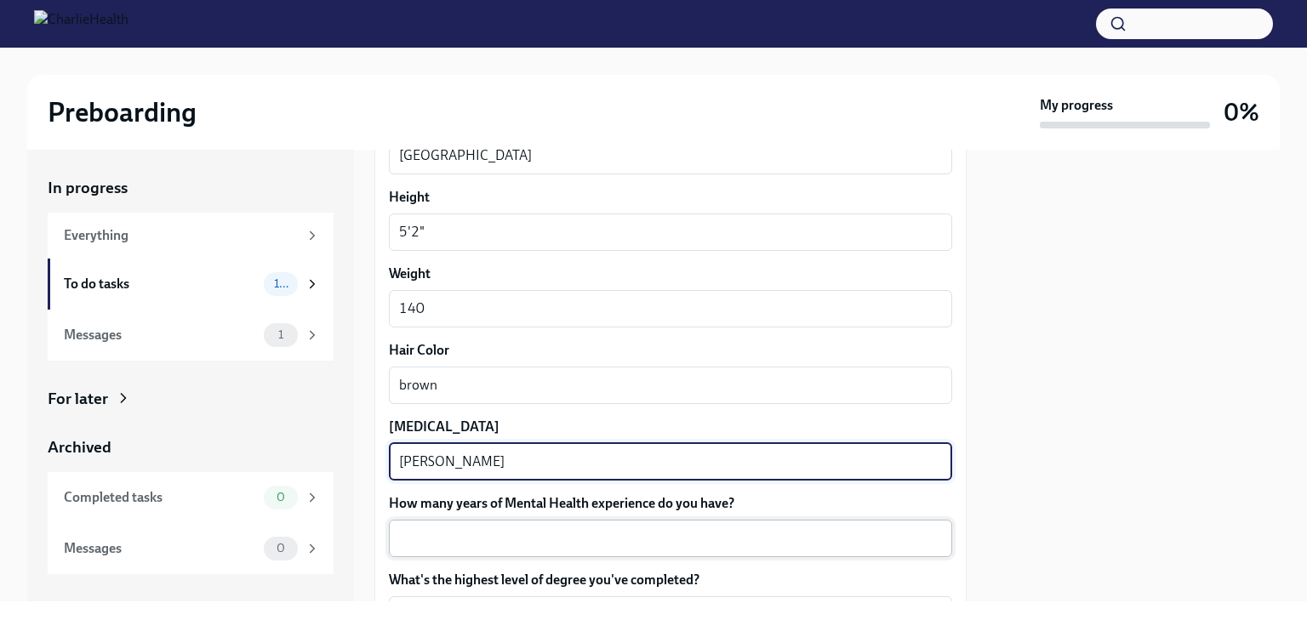
type textarea "[PERSON_NAME]"
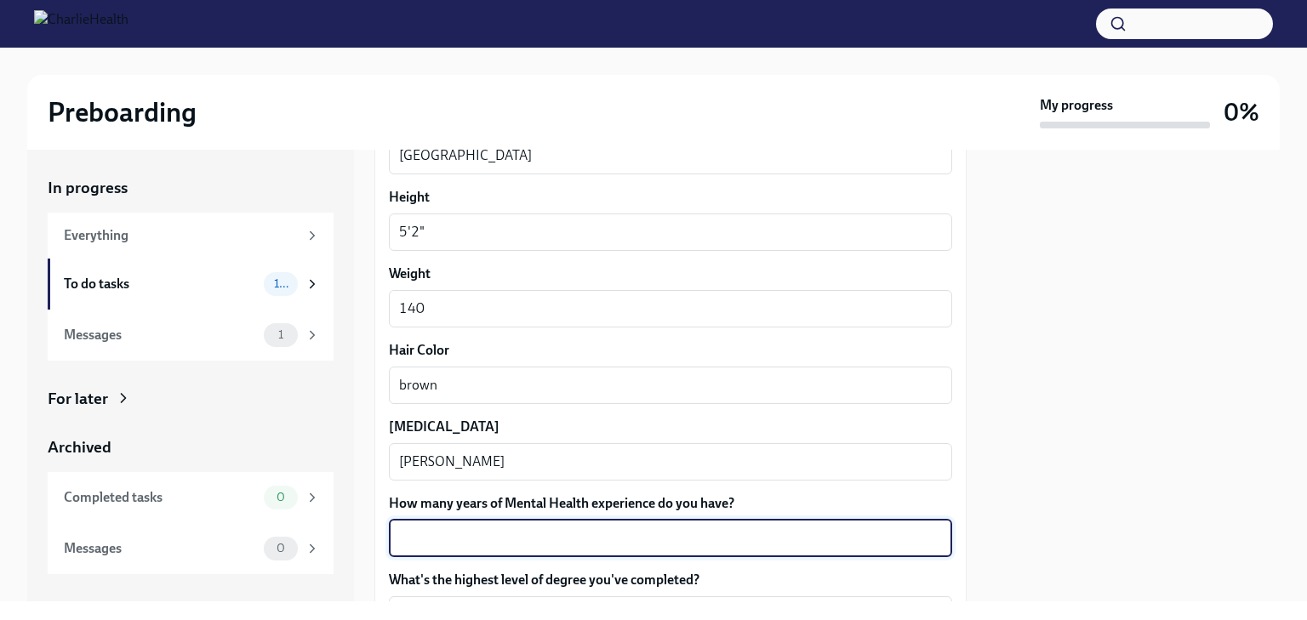
click at [887, 537] on textarea "How many years of Mental Health experience do you have?" at bounding box center [670, 538] width 543 height 20
click at [1171, 430] on div at bounding box center [1133, 376] width 293 height 452
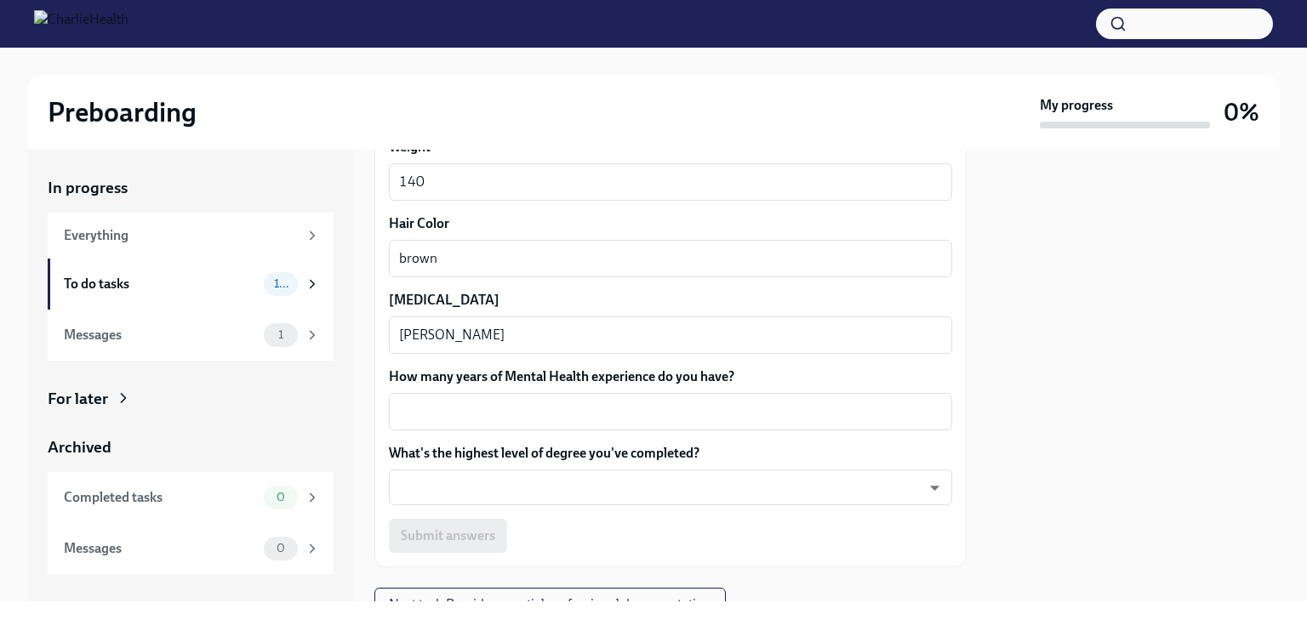
scroll to position [1676, 0]
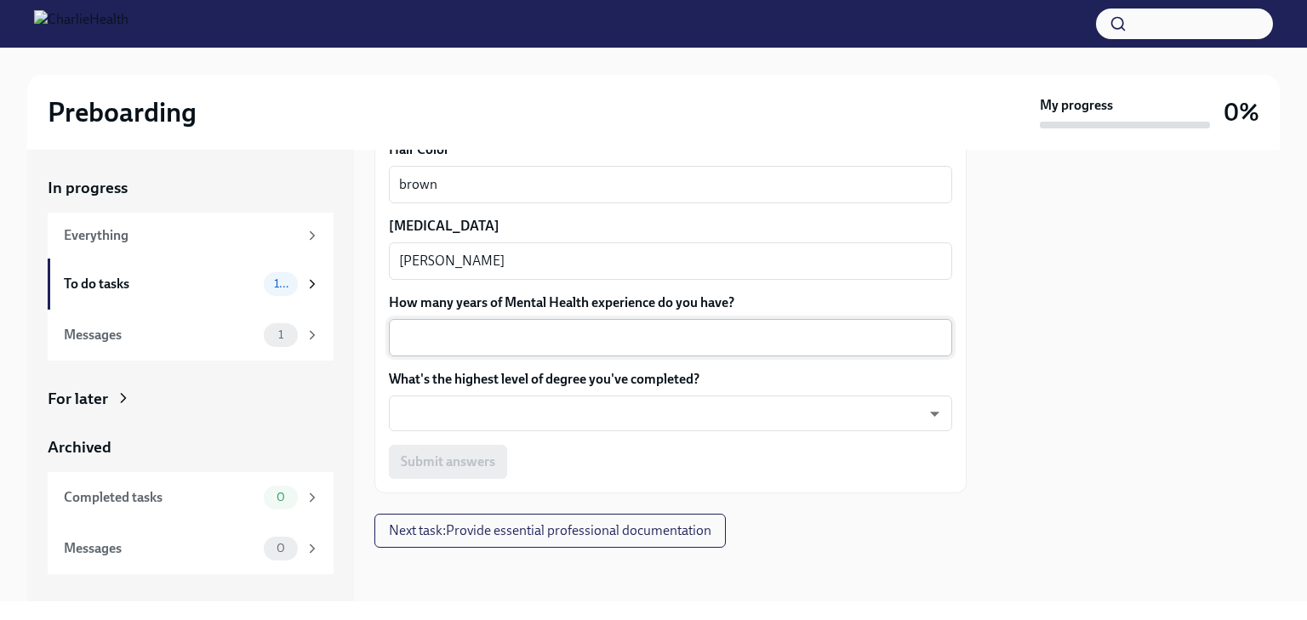
click at [731, 329] on textarea "How many years of Mental Health experience do you have?" at bounding box center [670, 338] width 543 height 20
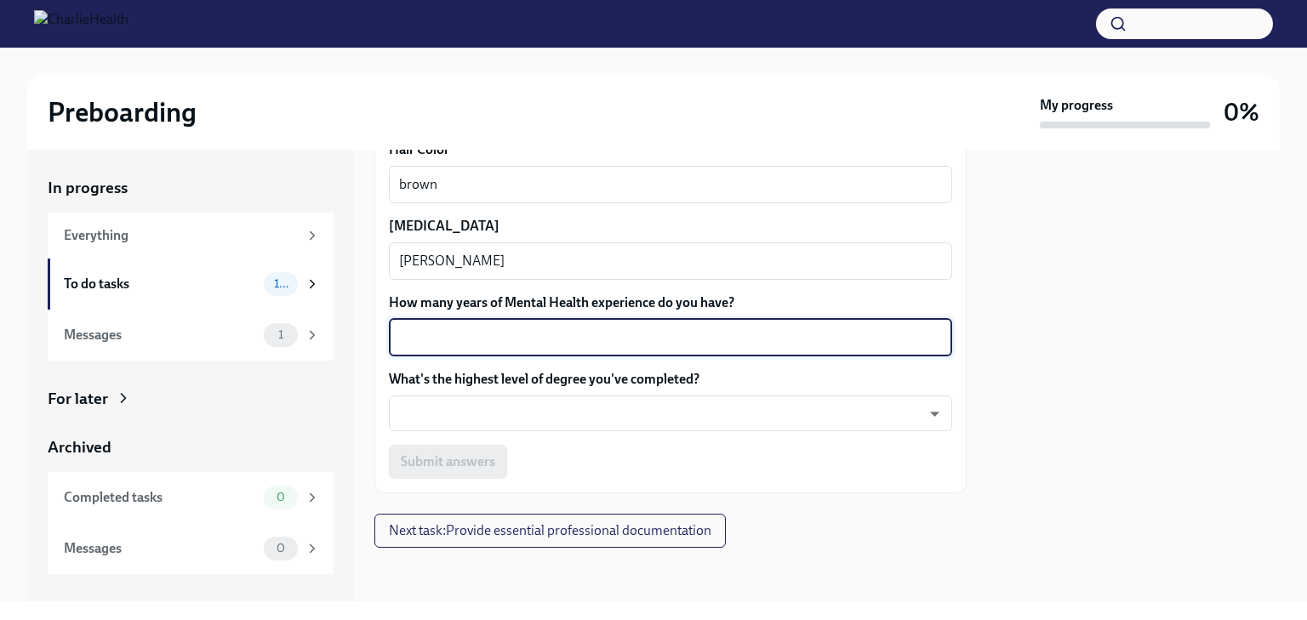
click at [760, 338] on textarea "How many years of Mental Health experience do you have?" at bounding box center [670, 338] width 543 height 20
type textarea "1"
type textarea "15"
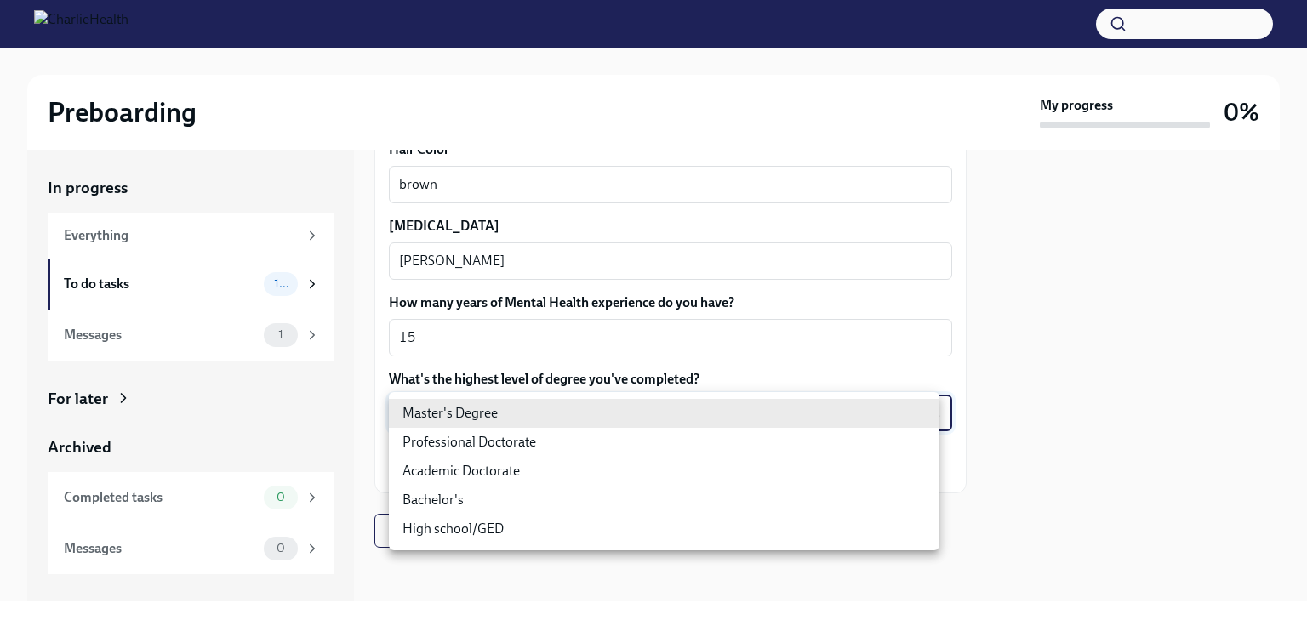
click at [818, 413] on body "Preboarding My progress 0% In progress Everything To do tasks 10 Messages 1 For…" at bounding box center [653, 310] width 1307 height 620
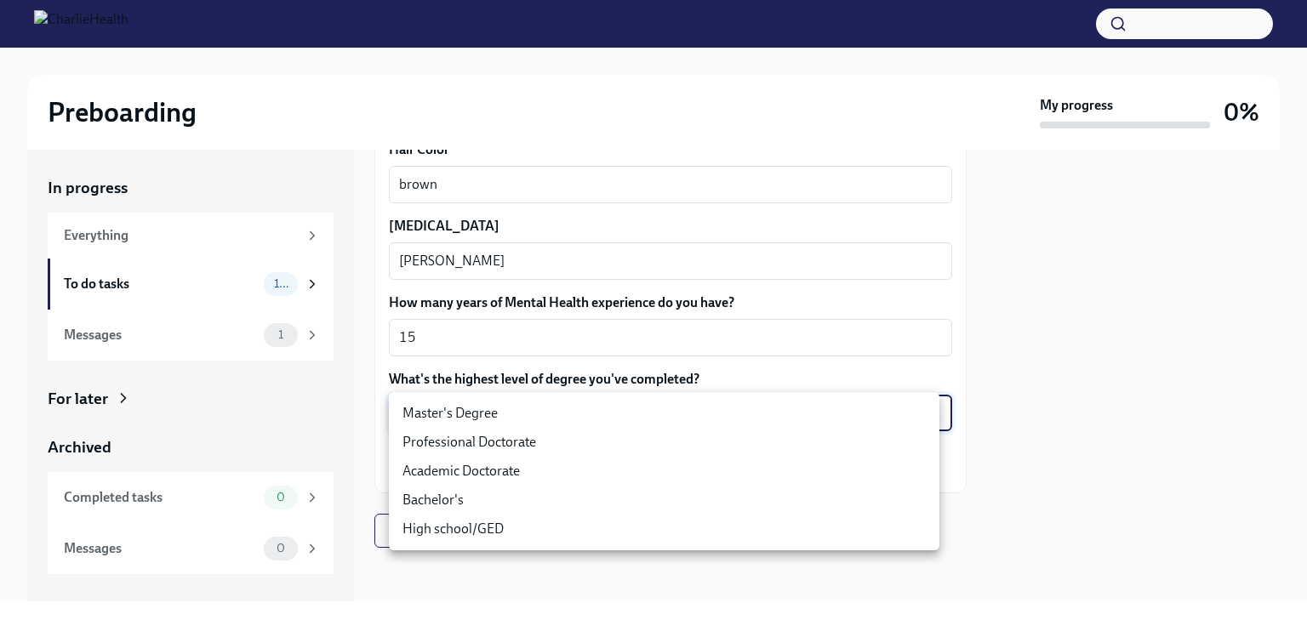
click at [631, 413] on li "Master's Degree" at bounding box center [664, 413] width 550 height 29
type input "2vBr-ghkD"
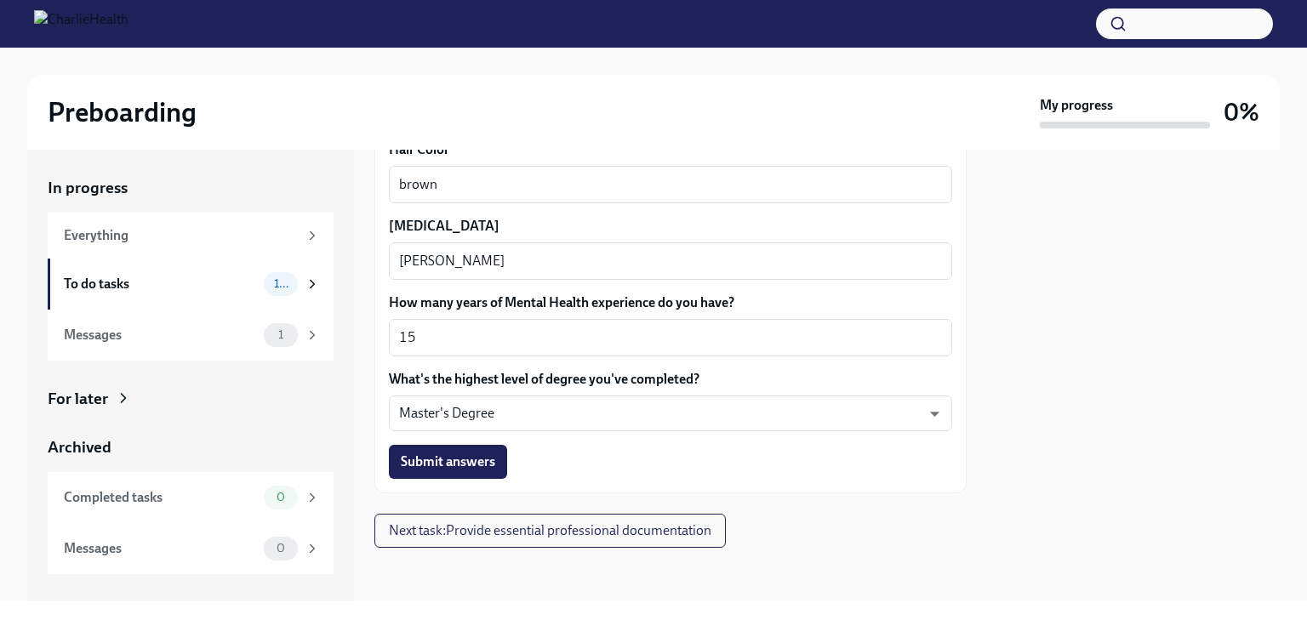
click at [1083, 418] on div at bounding box center [1133, 376] width 293 height 452
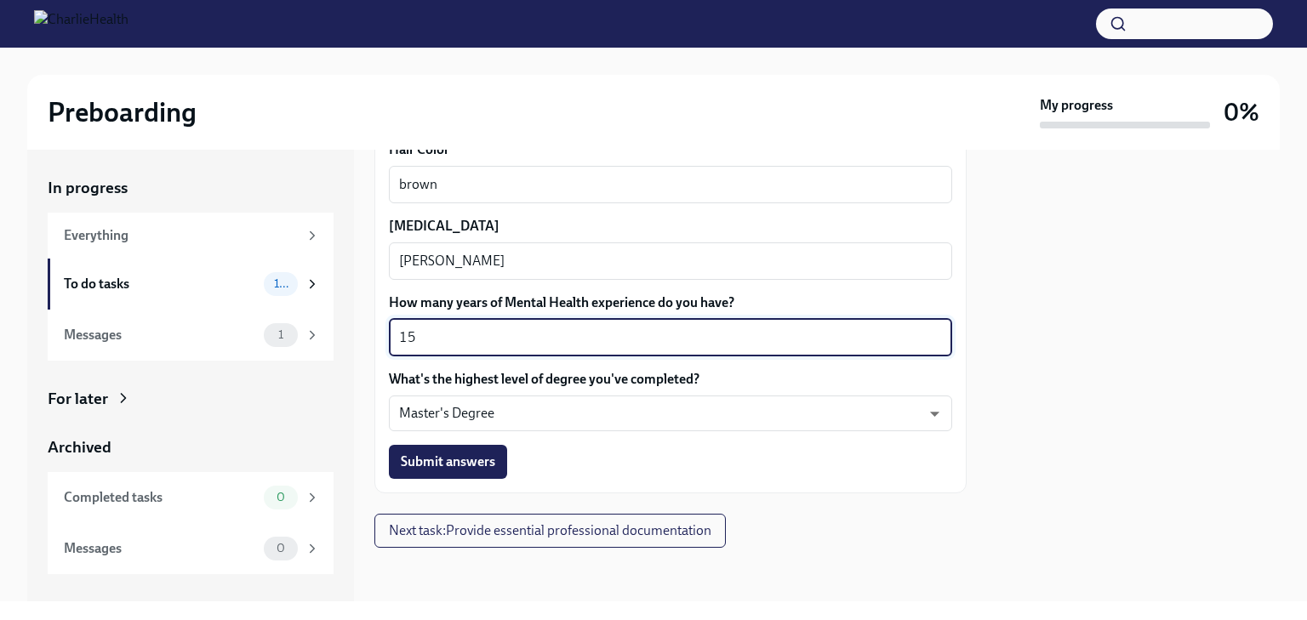
click at [420, 335] on textarea "15" at bounding box center [670, 338] width 543 height 20
type textarea "14"
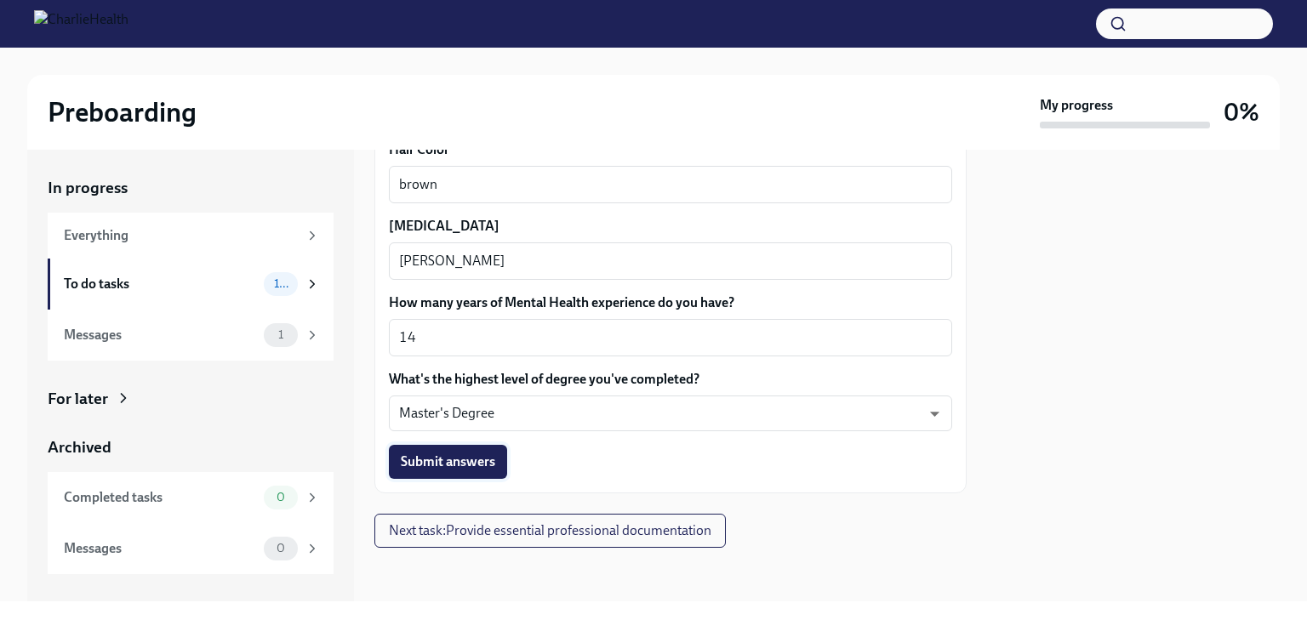
click at [462, 469] on span "Submit answers" at bounding box center [448, 461] width 94 height 17
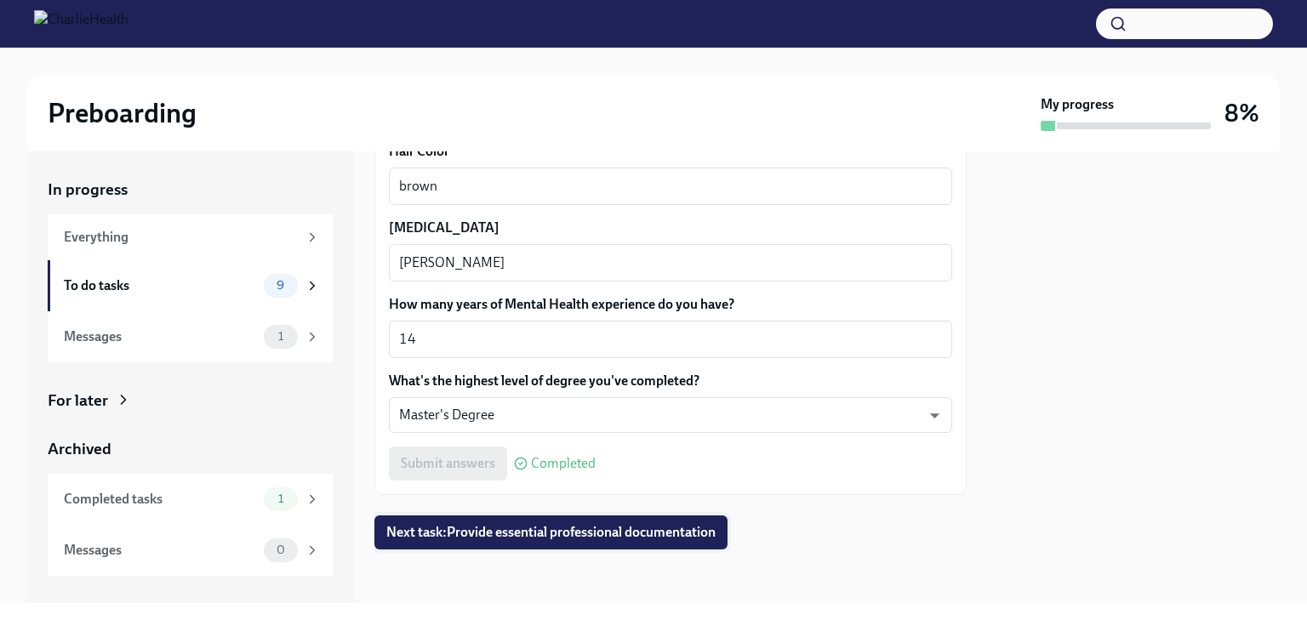
click at [589, 530] on span "Next task : Provide essential professional documentation" at bounding box center [550, 532] width 329 height 17
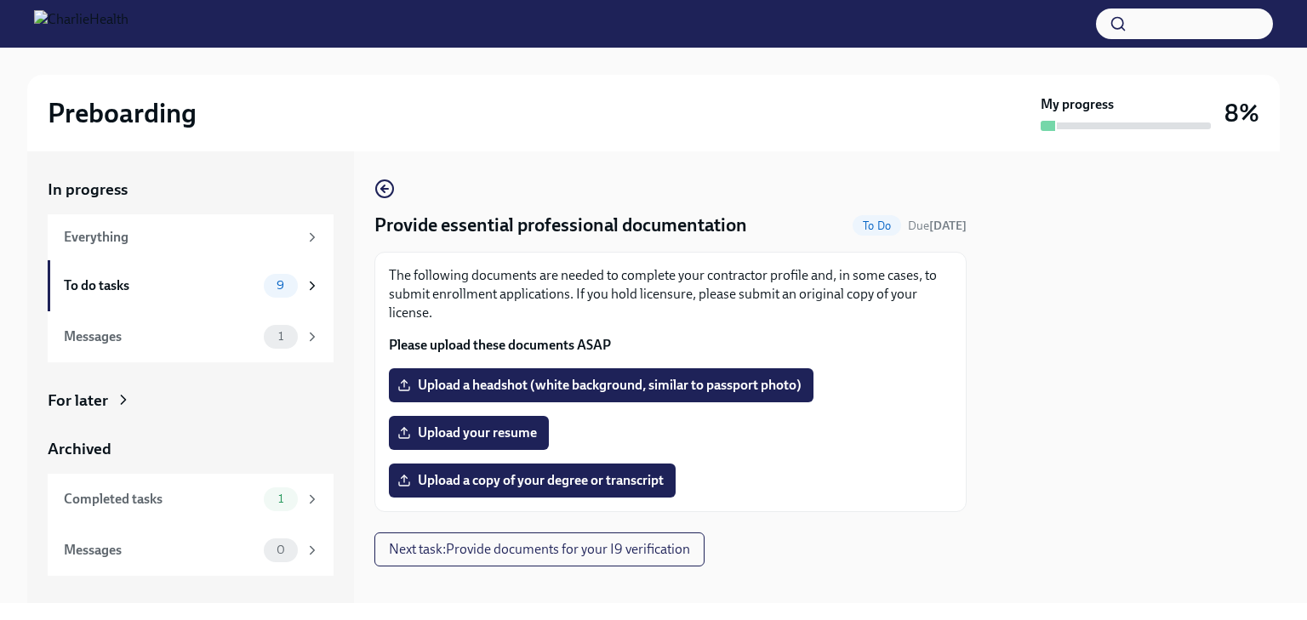
scroll to position [17, 0]
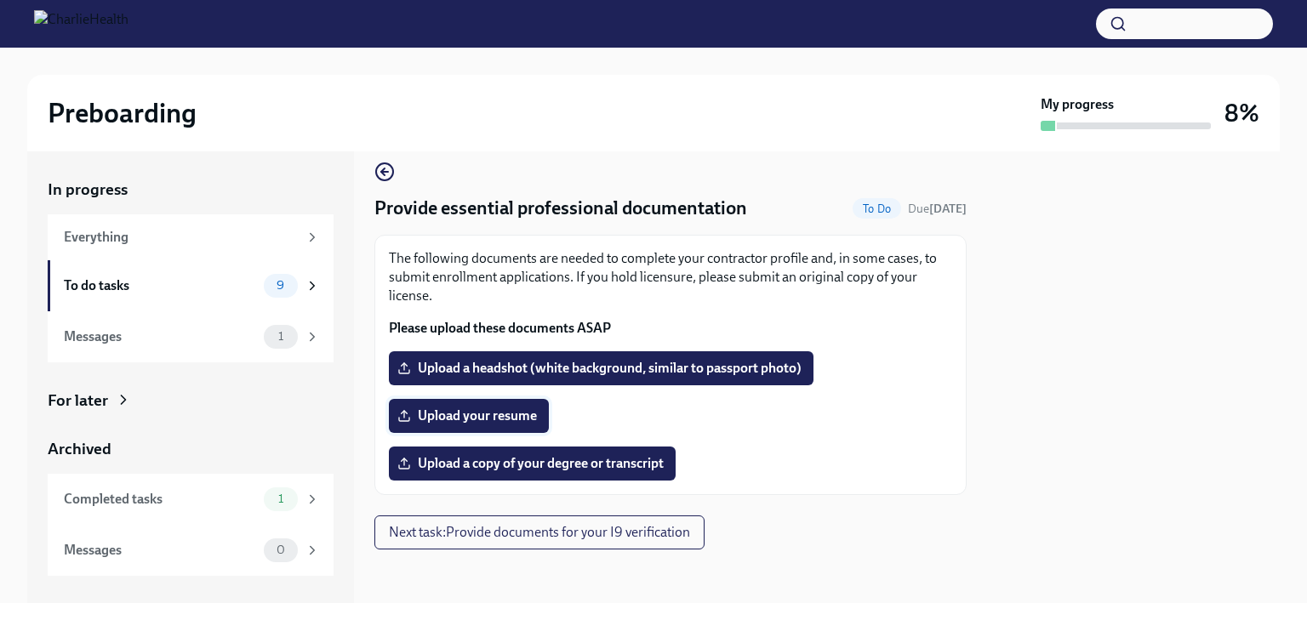
click at [451, 419] on span "Upload your resume" at bounding box center [469, 415] width 136 height 17
click at [0, 0] on input "Upload your resume" at bounding box center [0, 0] width 0 height 0
click at [455, 414] on span "Upload your resume" at bounding box center [469, 415] width 136 height 17
click at [0, 0] on input "Upload your resume" at bounding box center [0, 0] width 0 height 0
click at [543, 470] on span "Upload a copy of your degree or transcript" at bounding box center [532, 463] width 263 height 17
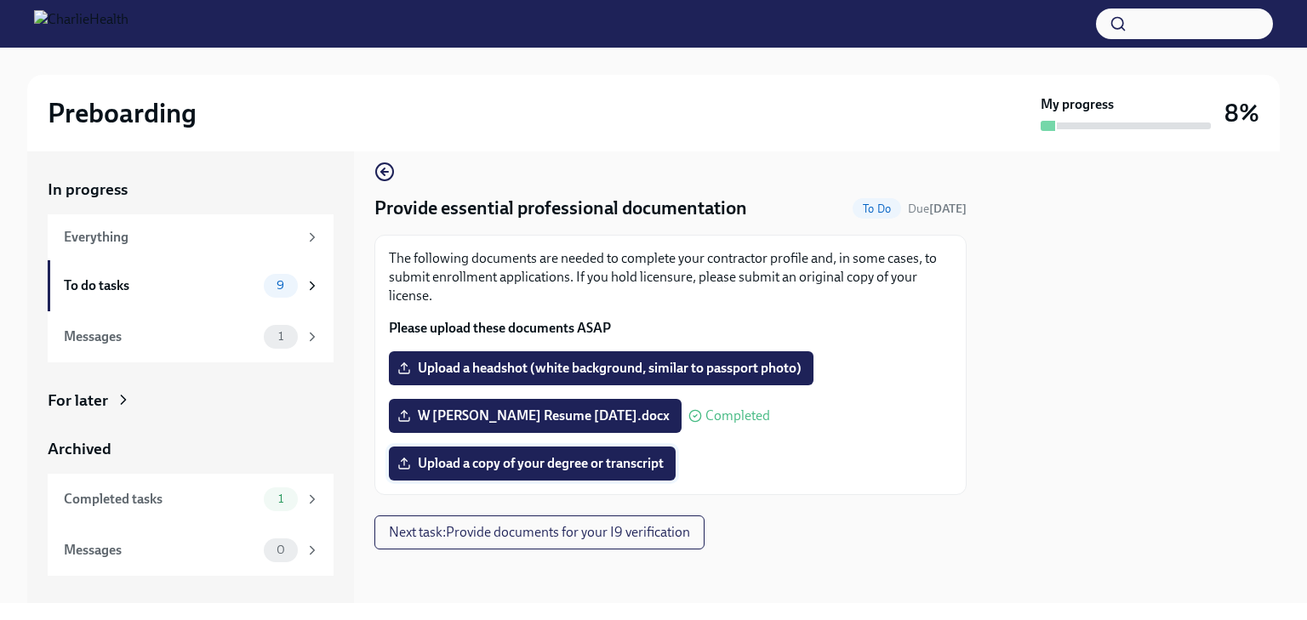
click at [0, 0] on input "Upload a copy of your degree or transcript" at bounding box center [0, 0] width 0 height 0
click at [629, 367] on span "Upload a headshot (white background, similar to passport photo)" at bounding box center [601, 368] width 401 height 17
click at [0, 0] on input "Upload a headshot (white background, similar to passport photo)" at bounding box center [0, 0] width 0 height 0
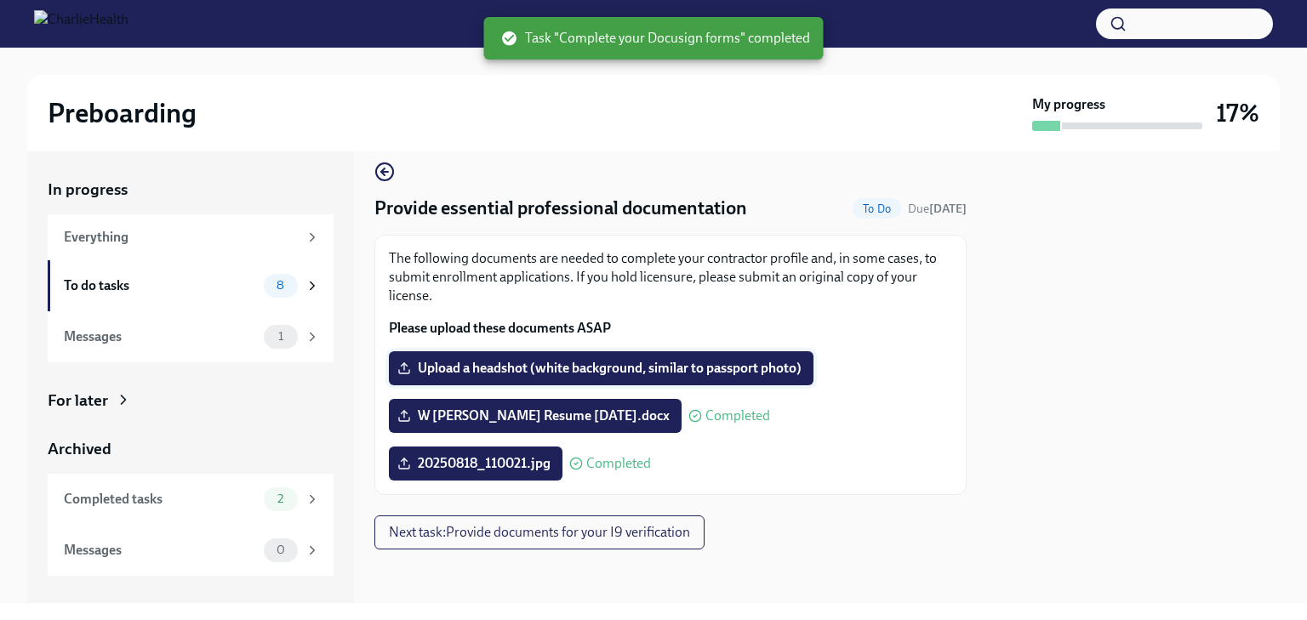
click at [652, 371] on span "Upload a headshot (white background, similar to passport photo)" at bounding box center [601, 368] width 401 height 17
click at [0, 0] on input "Upload a headshot (white background, similar to passport photo)" at bounding box center [0, 0] width 0 height 0
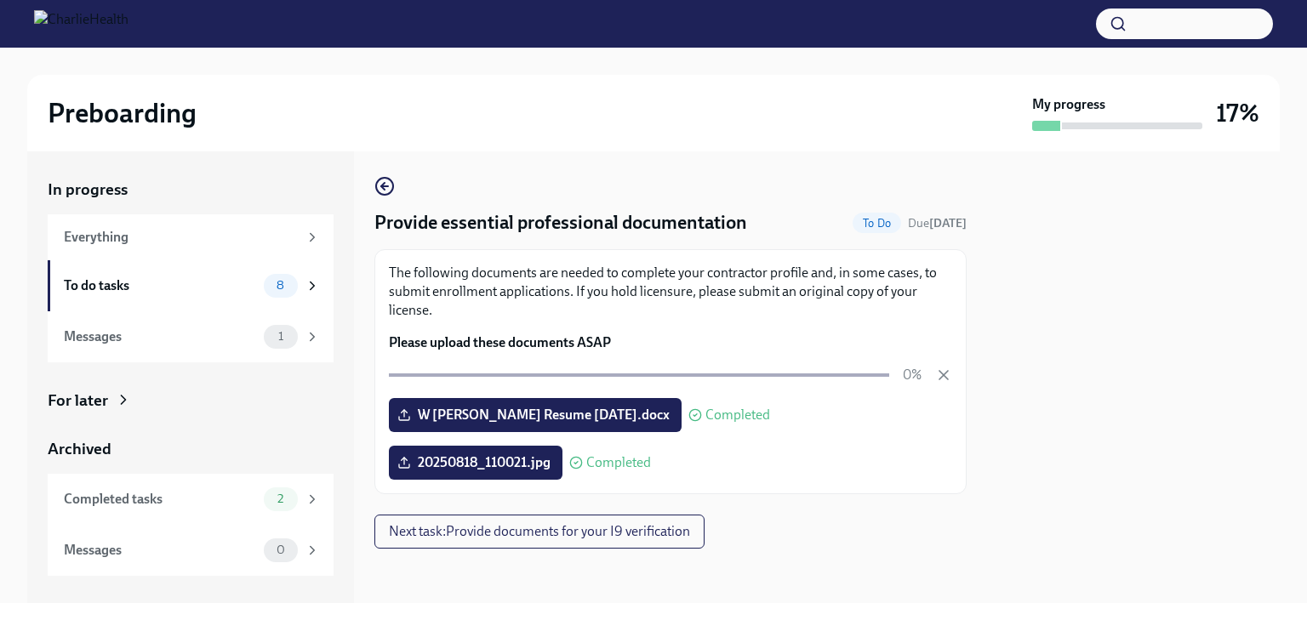
scroll to position [2, 0]
